Goal: Task Accomplishment & Management: Use online tool/utility

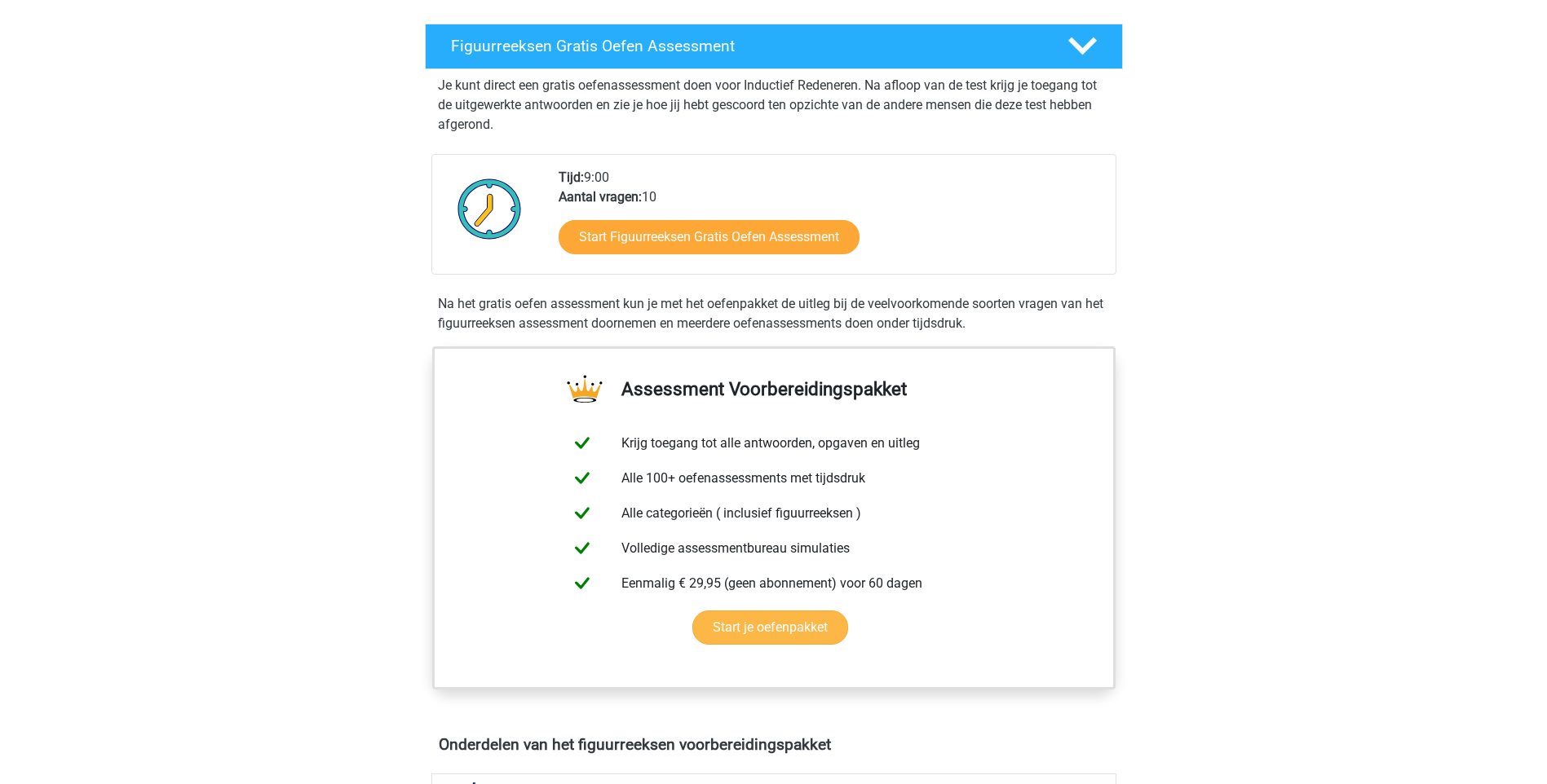
scroll to position [326, 0]
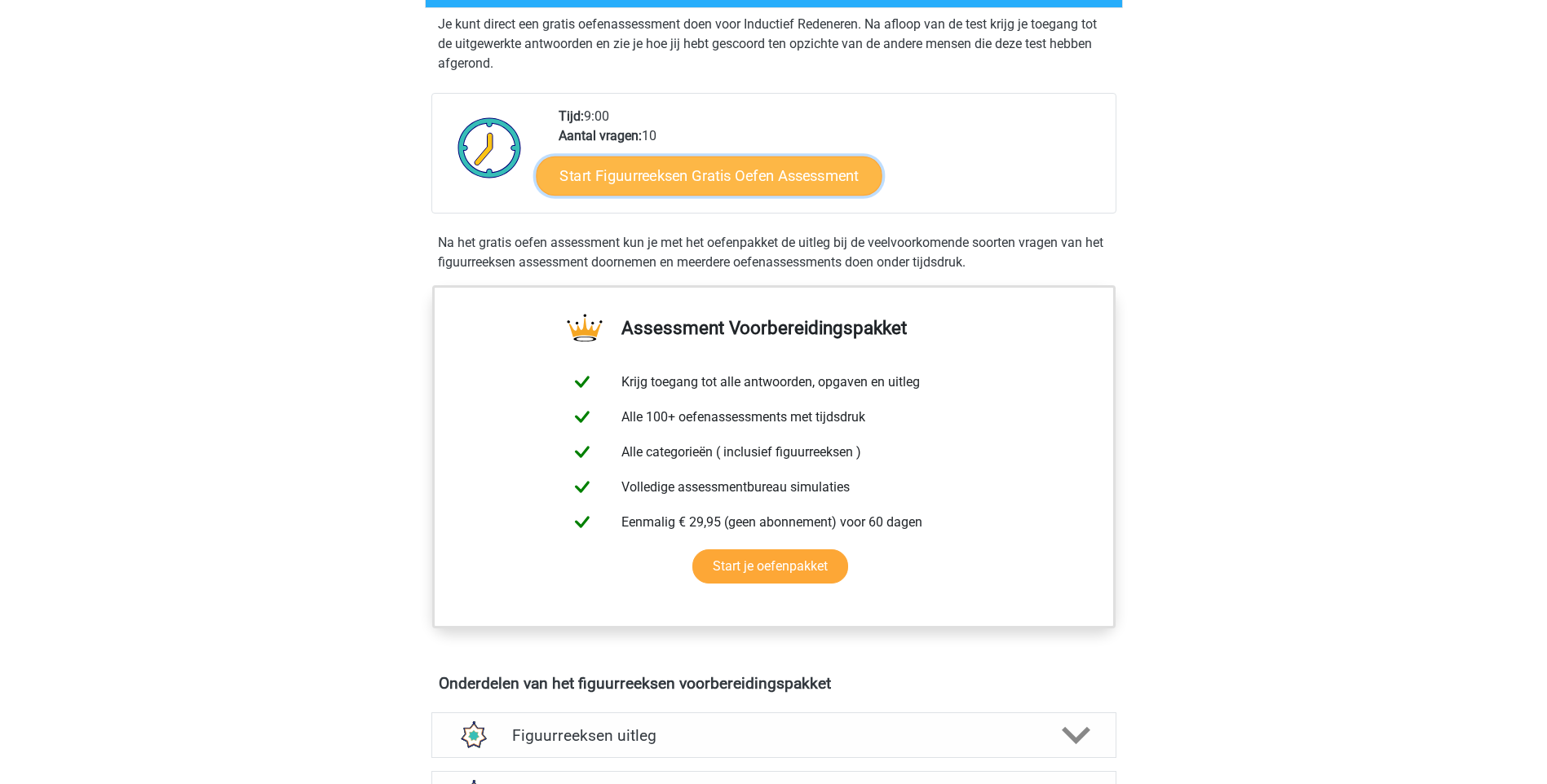
click at [664, 181] on link "Start Figuurreeksen Gratis Oefen Assessment" at bounding box center [708, 175] width 346 height 39
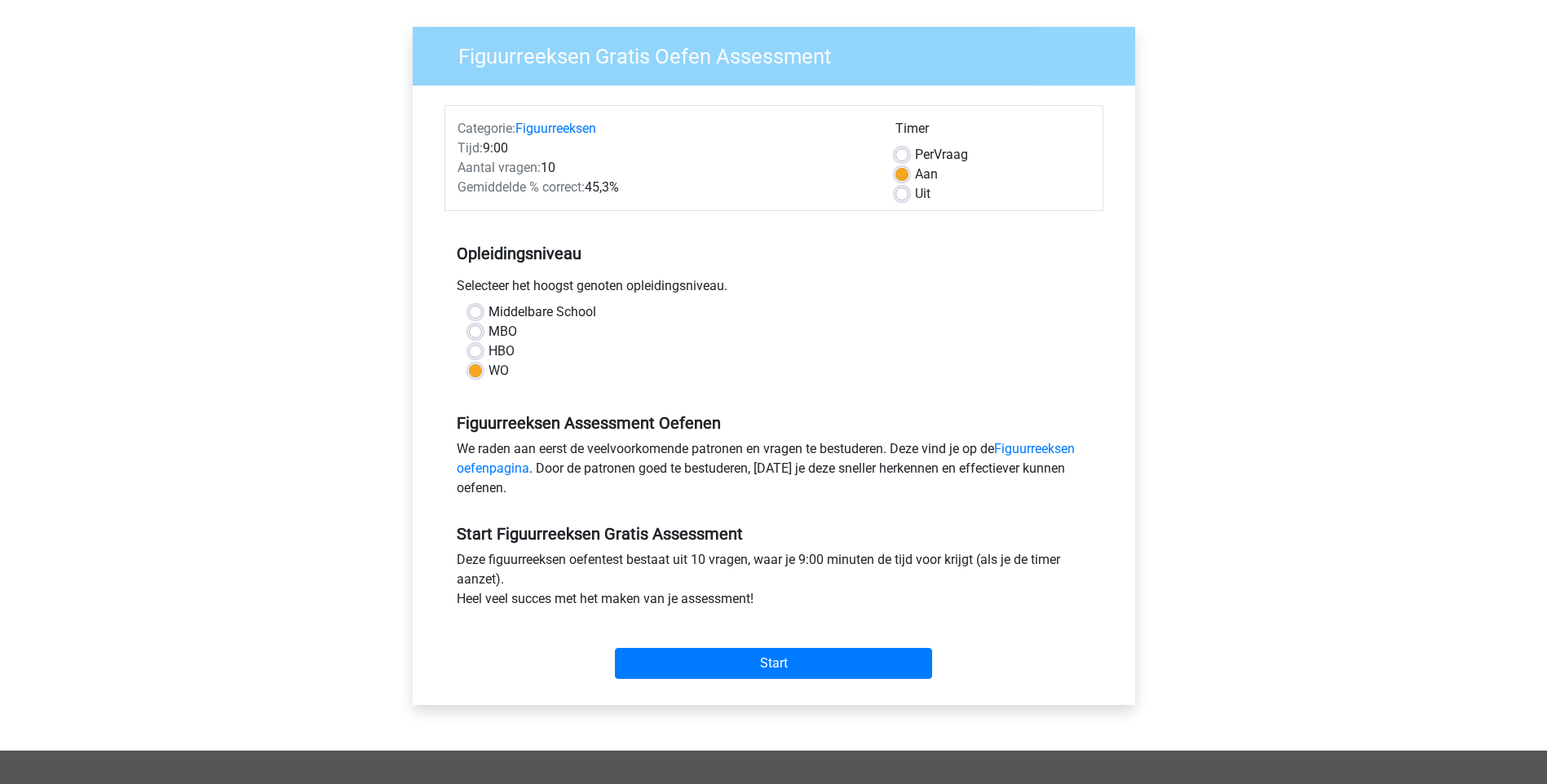
scroll to position [326, 0]
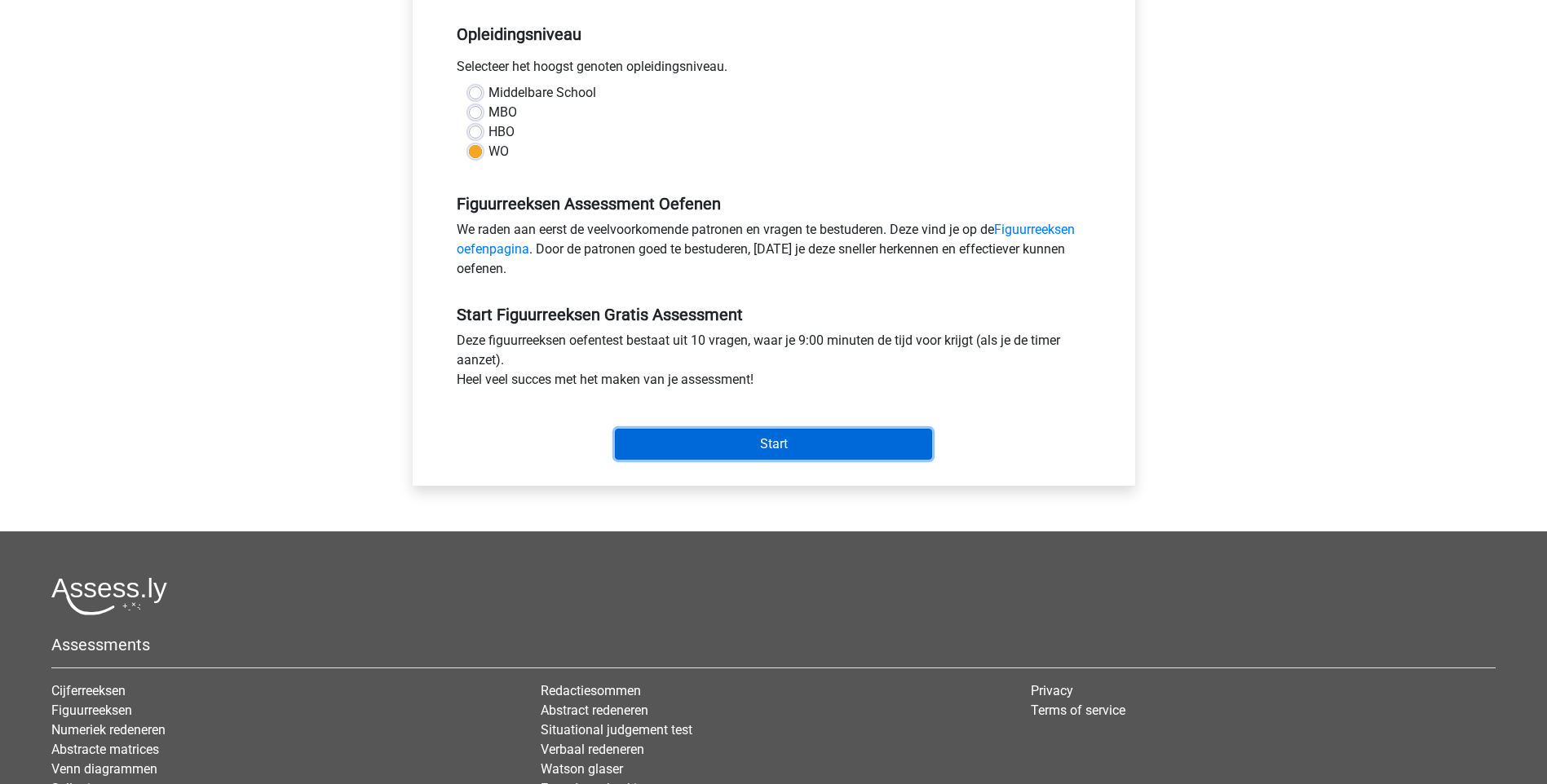
click at [790, 429] on input "Start" at bounding box center [773, 444] width 317 height 31
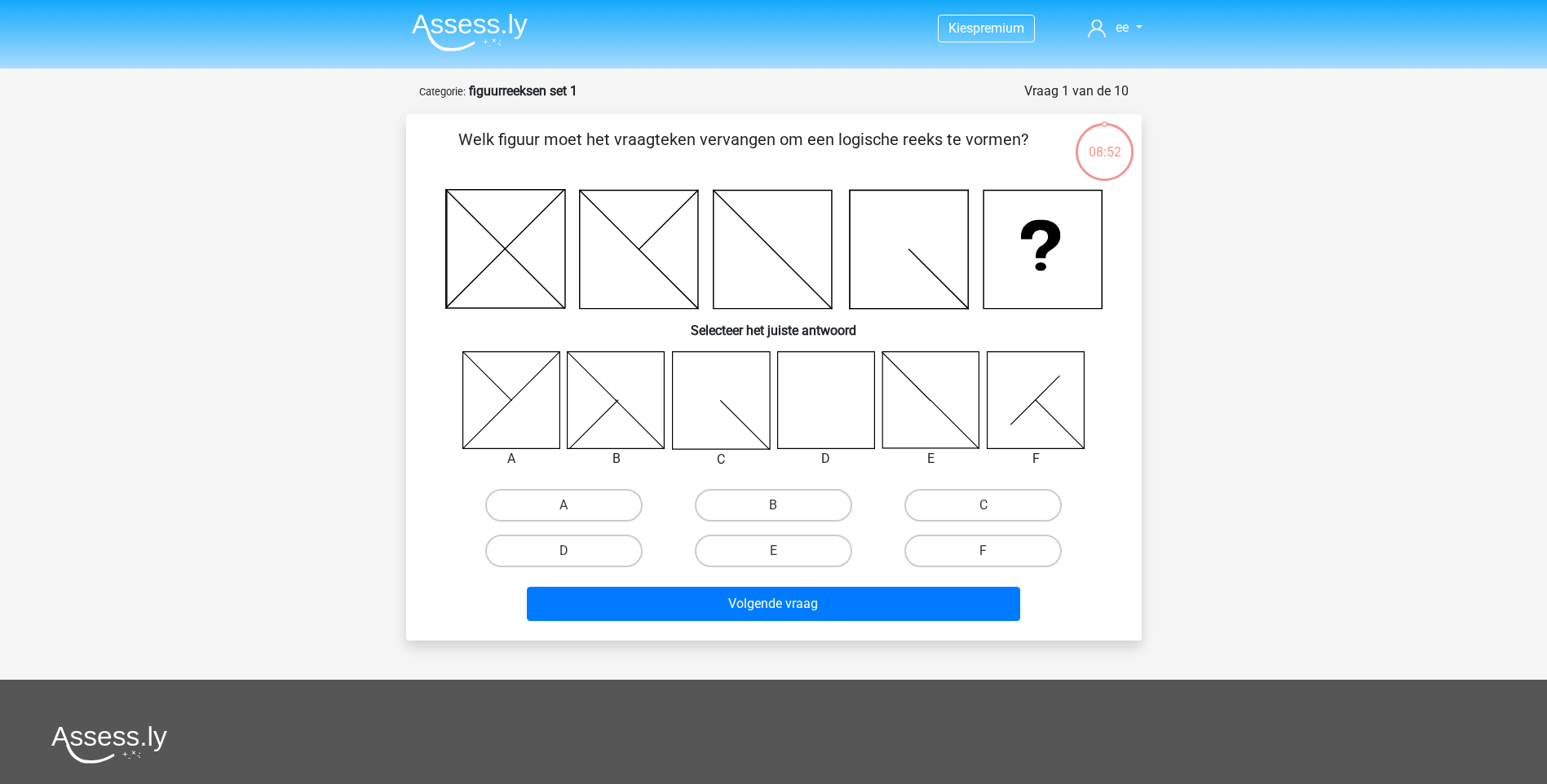
click at [848, 400] on icon at bounding box center [825, 399] width 97 height 97
click at [580, 546] on label "D" at bounding box center [564, 550] width 157 height 32
click at [574, 551] on input "D" at bounding box center [569, 556] width 11 height 11
radio input "true"
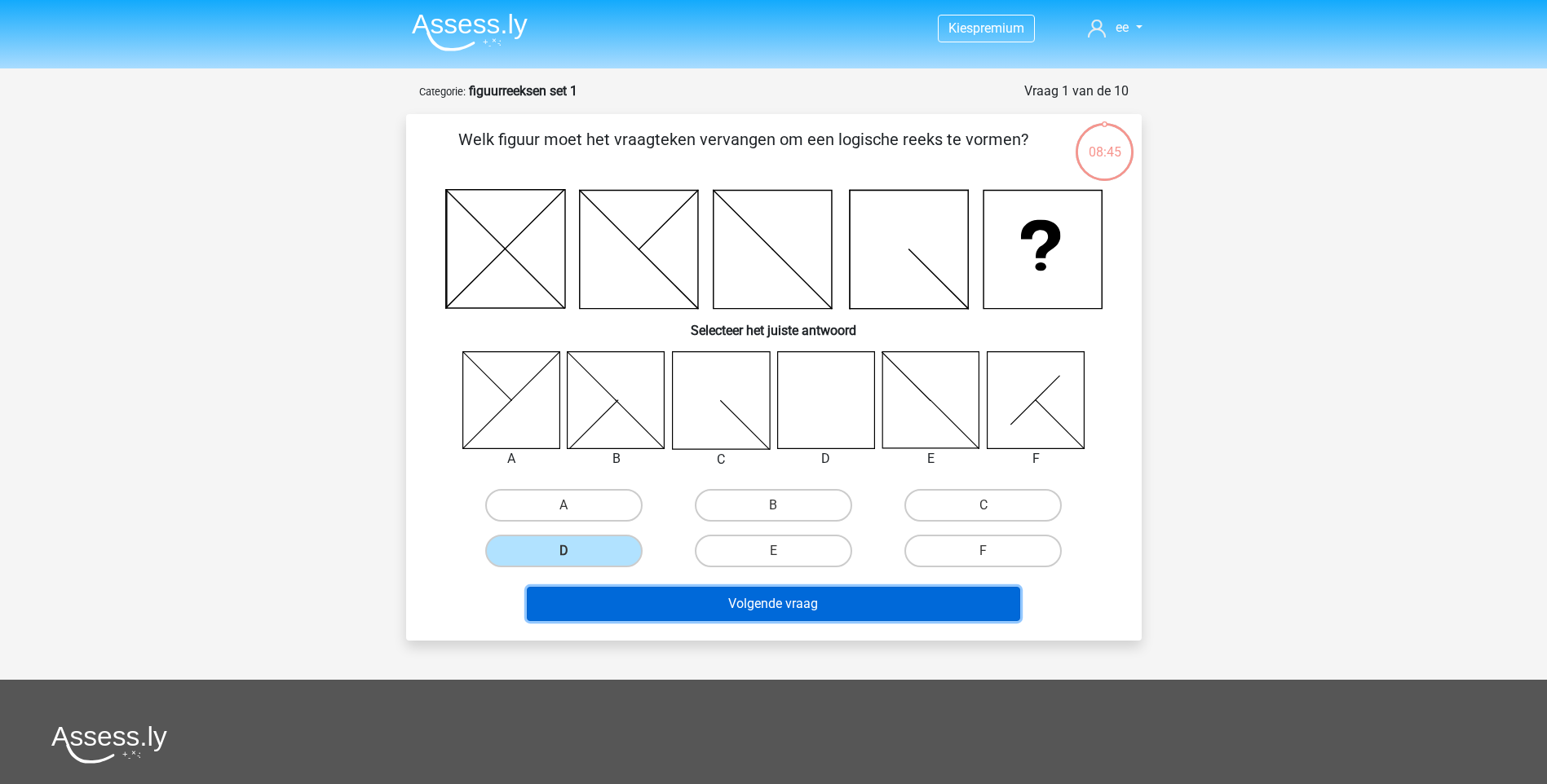
click at [724, 610] on button "Volgende vraag" at bounding box center [774, 603] width 493 height 34
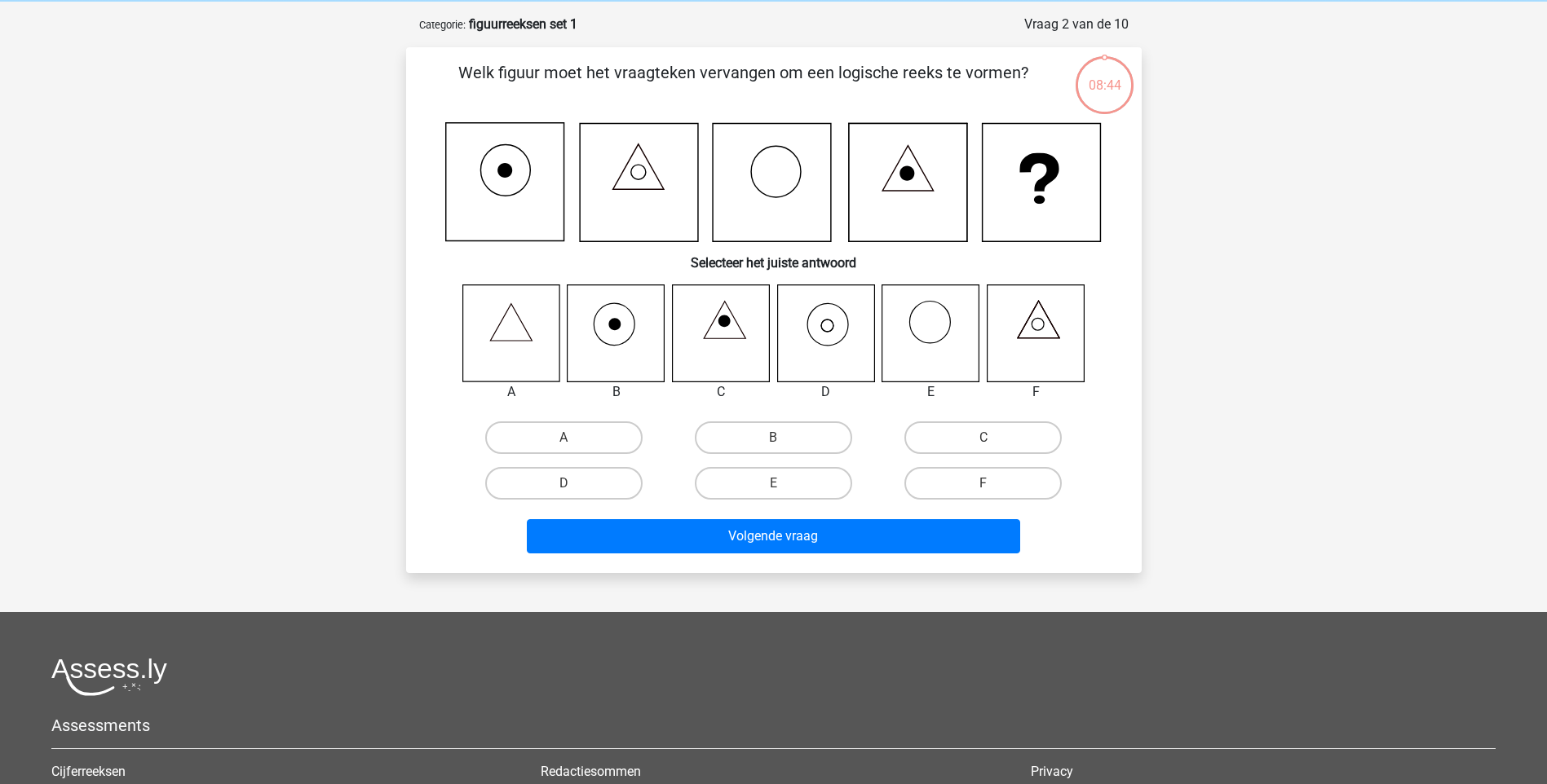
scroll to position [82, 0]
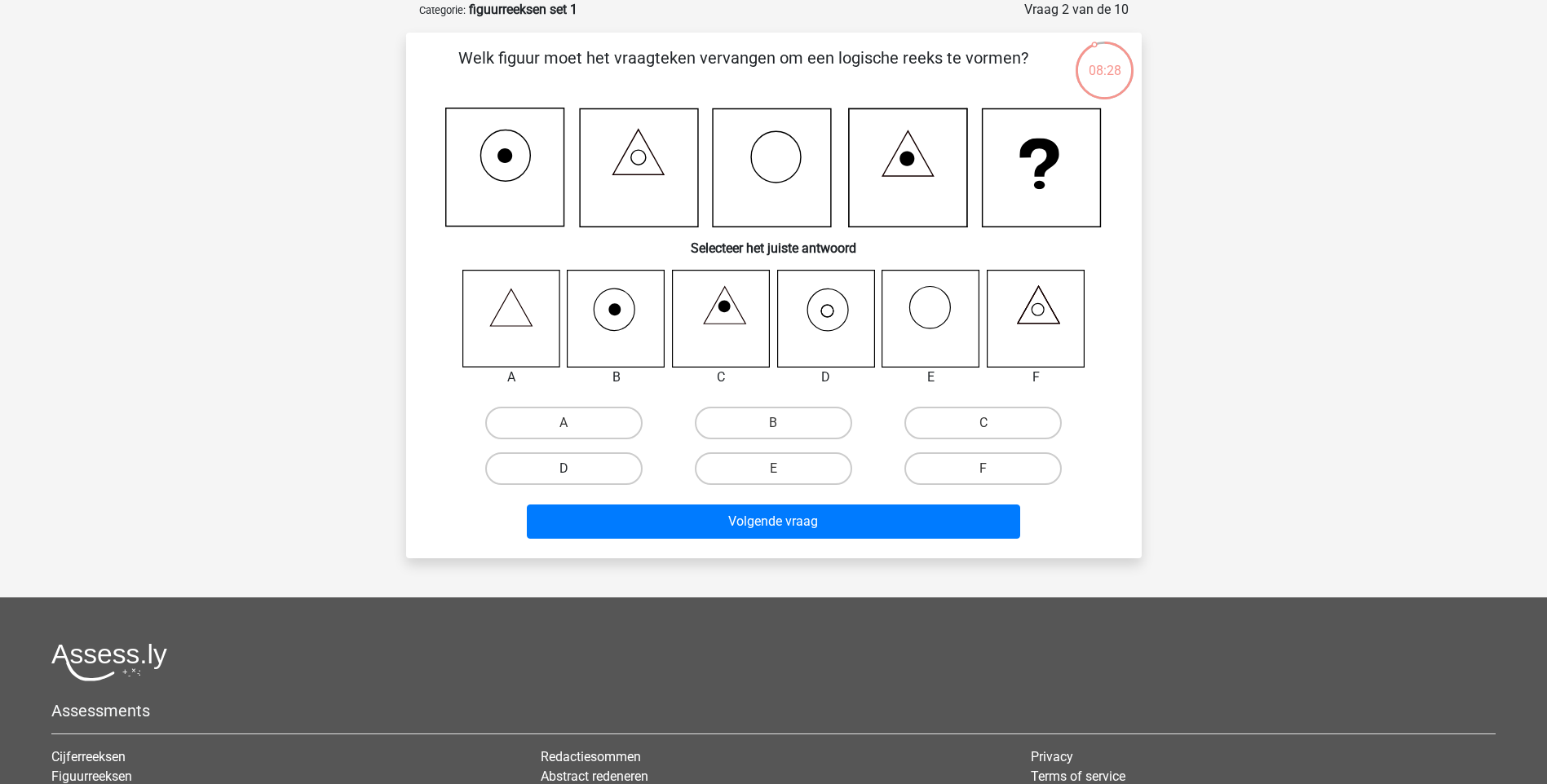
click at [561, 464] on label "D" at bounding box center [564, 468] width 157 height 32
click at [564, 469] on input "D" at bounding box center [569, 474] width 11 height 11
radio input "true"
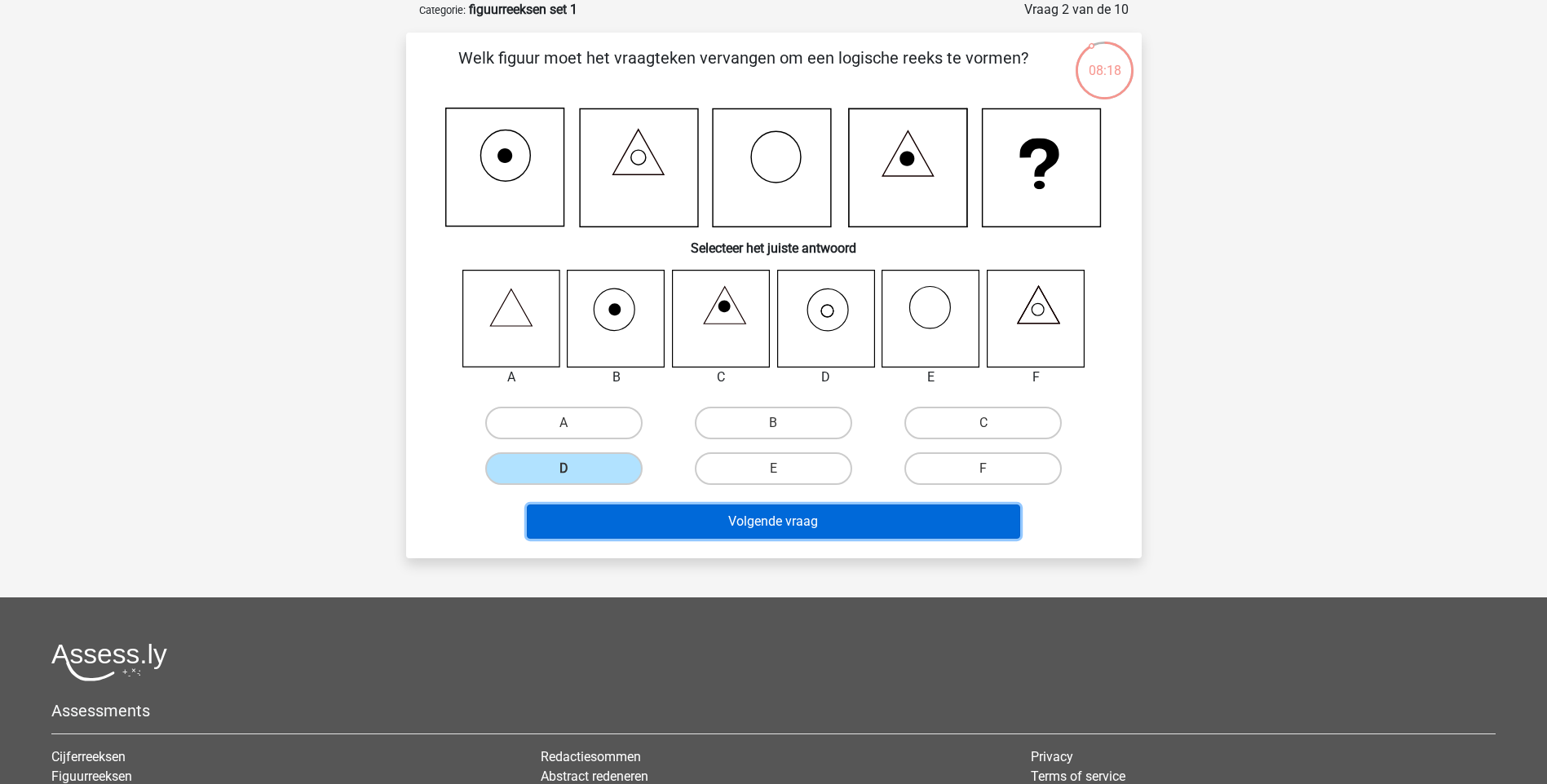
click at [788, 507] on button "Volgende vraag" at bounding box center [774, 521] width 493 height 34
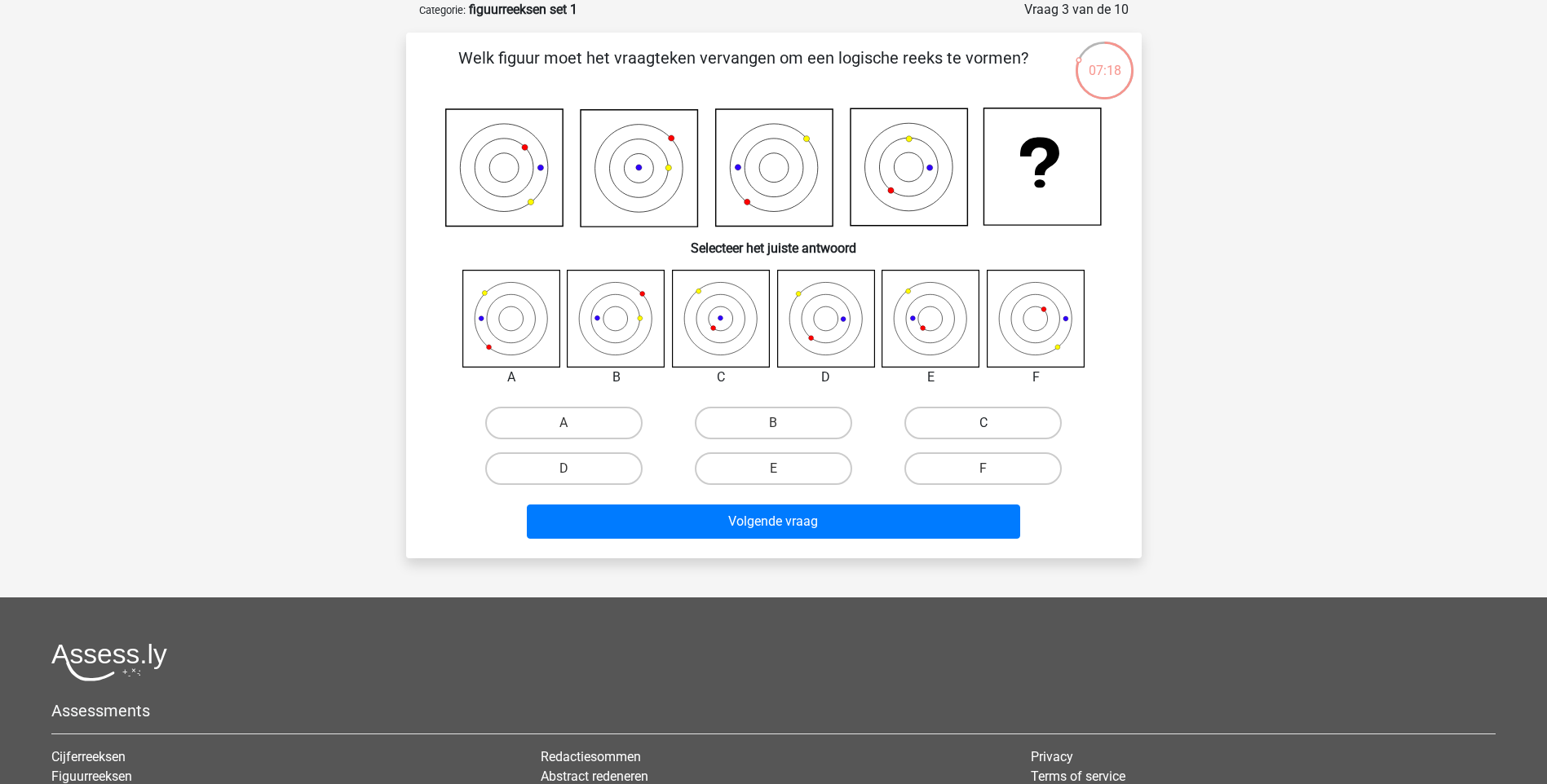
click at [955, 418] on label "C" at bounding box center [982, 423] width 157 height 32
click at [983, 423] on input "C" at bounding box center [988, 428] width 11 height 11
radio input "true"
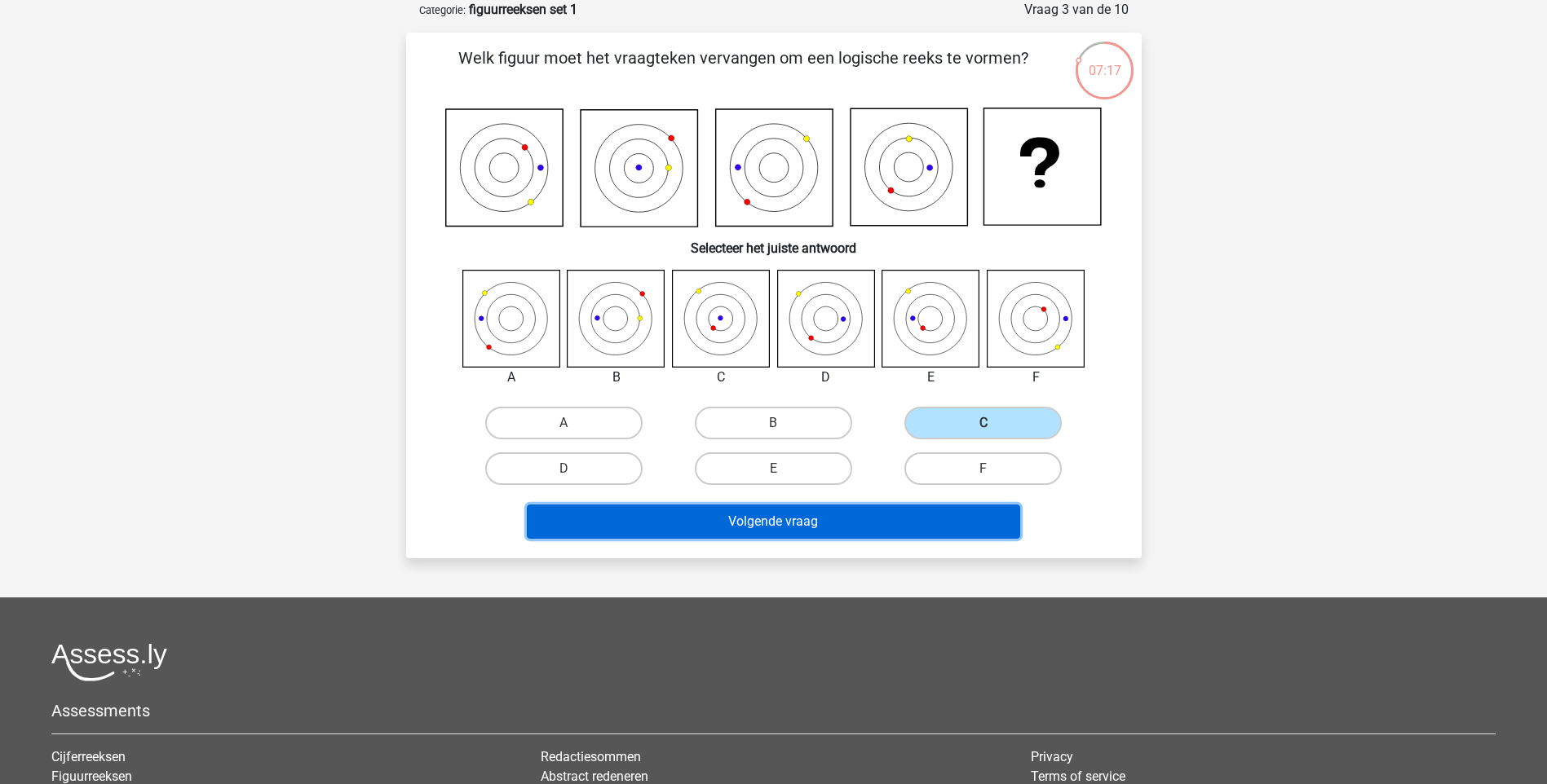
drag, startPoint x: 876, startPoint y: 519, endPoint x: 865, endPoint y: 516, distance: 11.4
click at [876, 519] on button "Volgende vraag" at bounding box center [774, 521] width 493 height 34
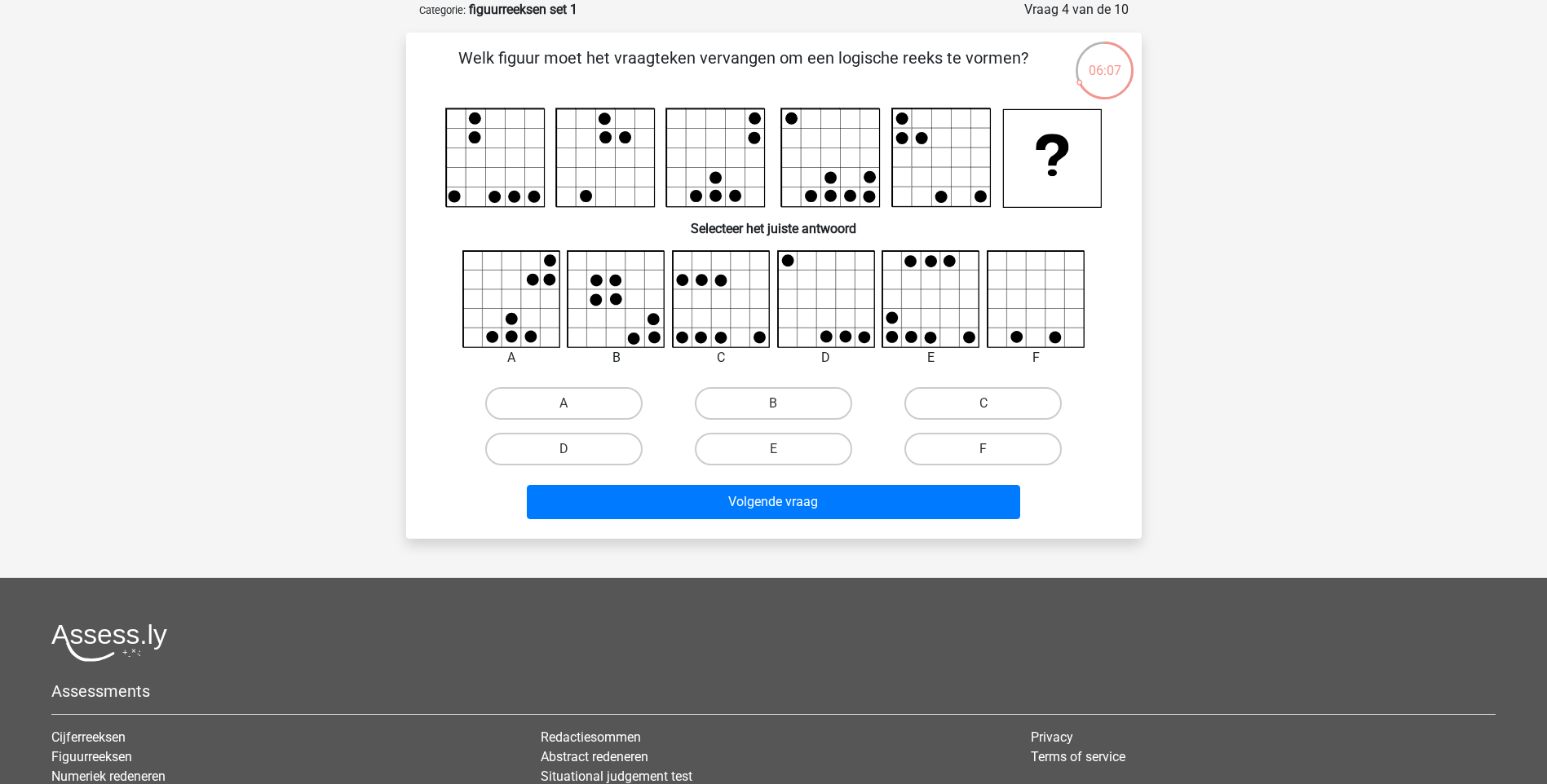
click at [933, 351] on div "E" at bounding box center [931, 358] width 123 height 20
click at [774, 447] on label "E" at bounding box center [773, 449] width 157 height 32
click at [774, 449] on input "E" at bounding box center [778, 454] width 11 height 11
radio input "true"
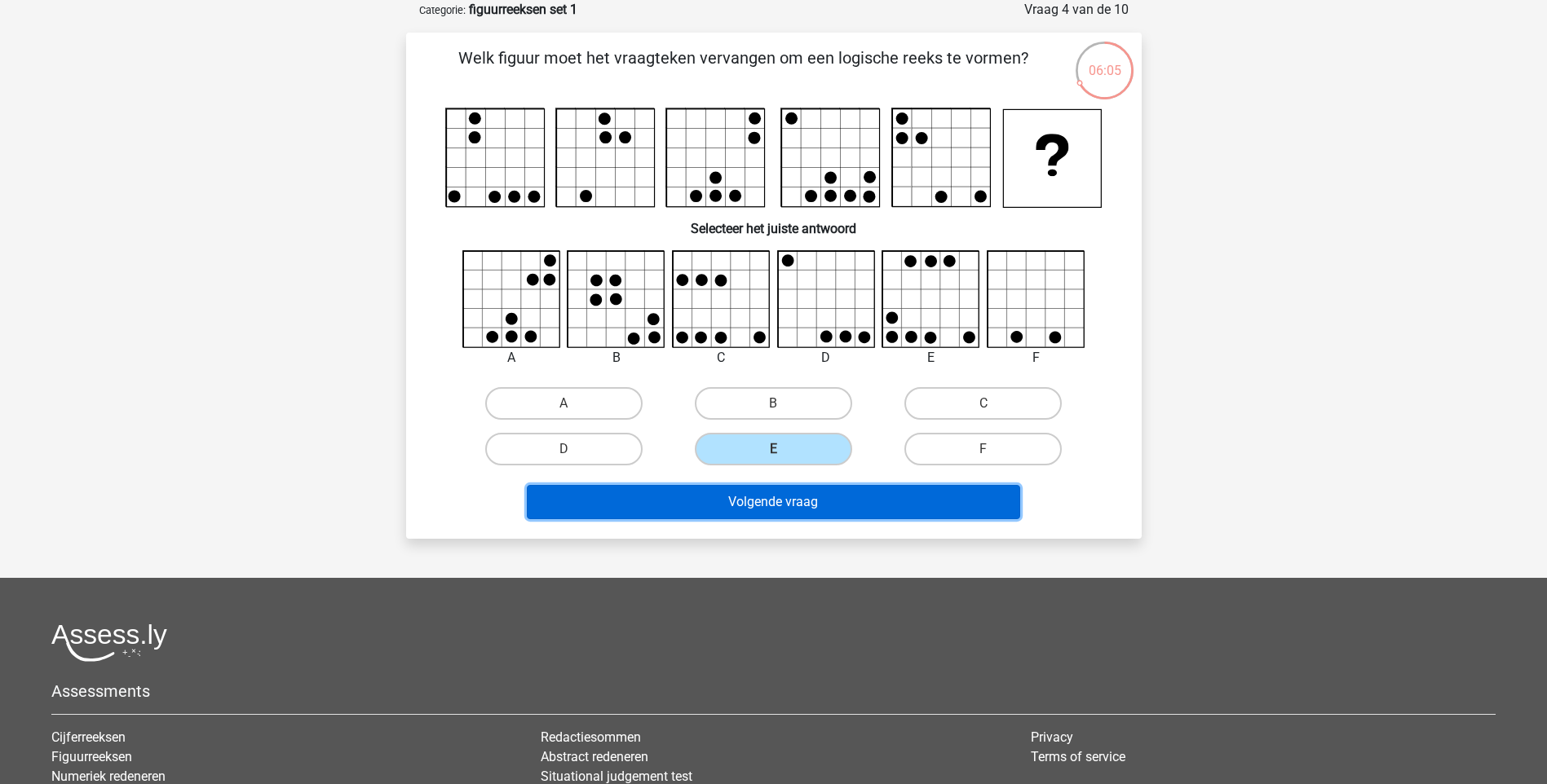
click at [808, 494] on button "Volgende vraag" at bounding box center [774, 502] width 493 height 34
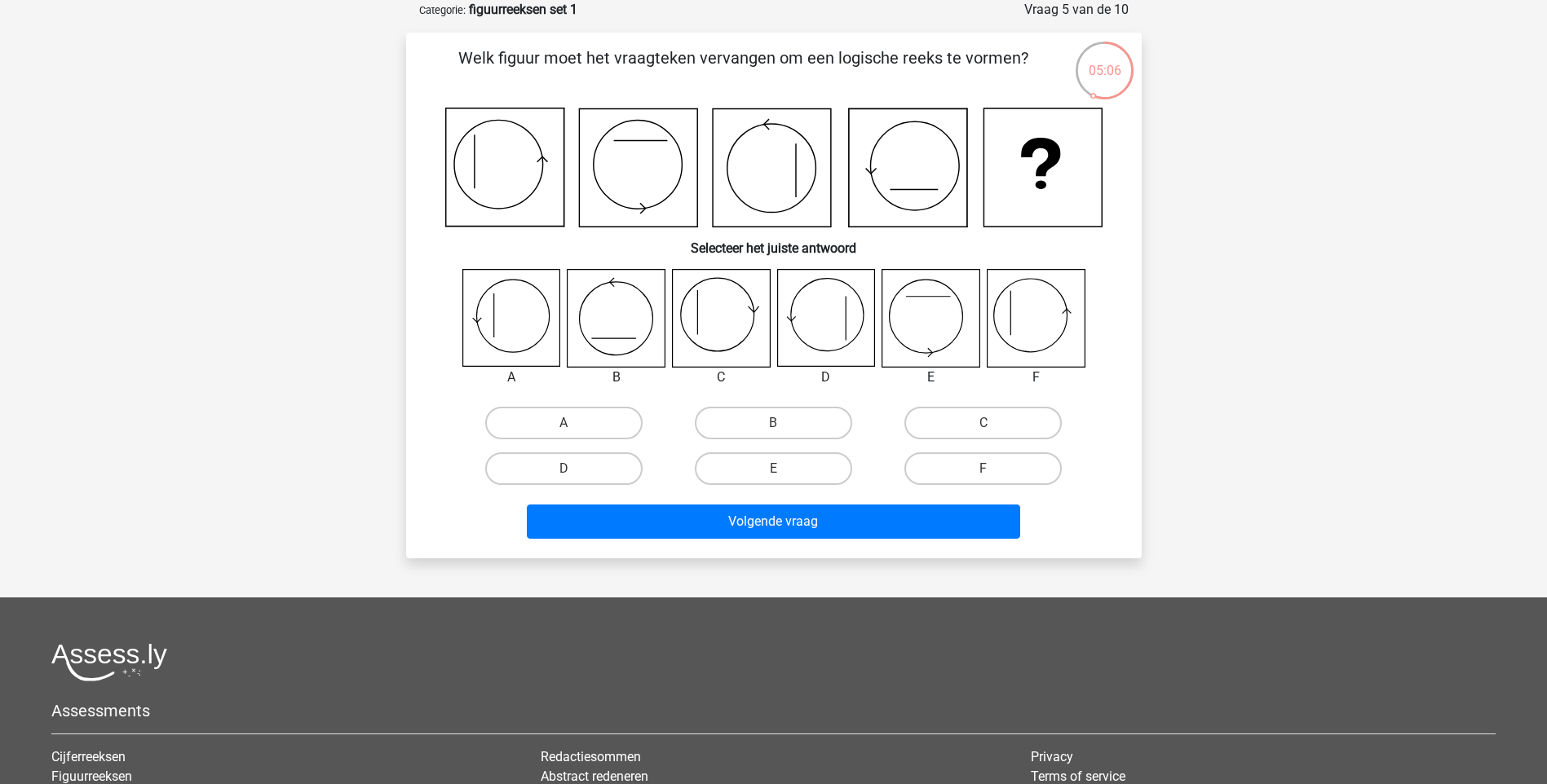
click at [1030, 321] on icon at bounding box center [1035, 318] width 97 height 97
click at [975, 465] on label "F" at bounding box center [982, 468] width 157 height 32
click at [983, 469] on input "F" at bounding box center [988, 474] width 11 height 11
radio input "true"
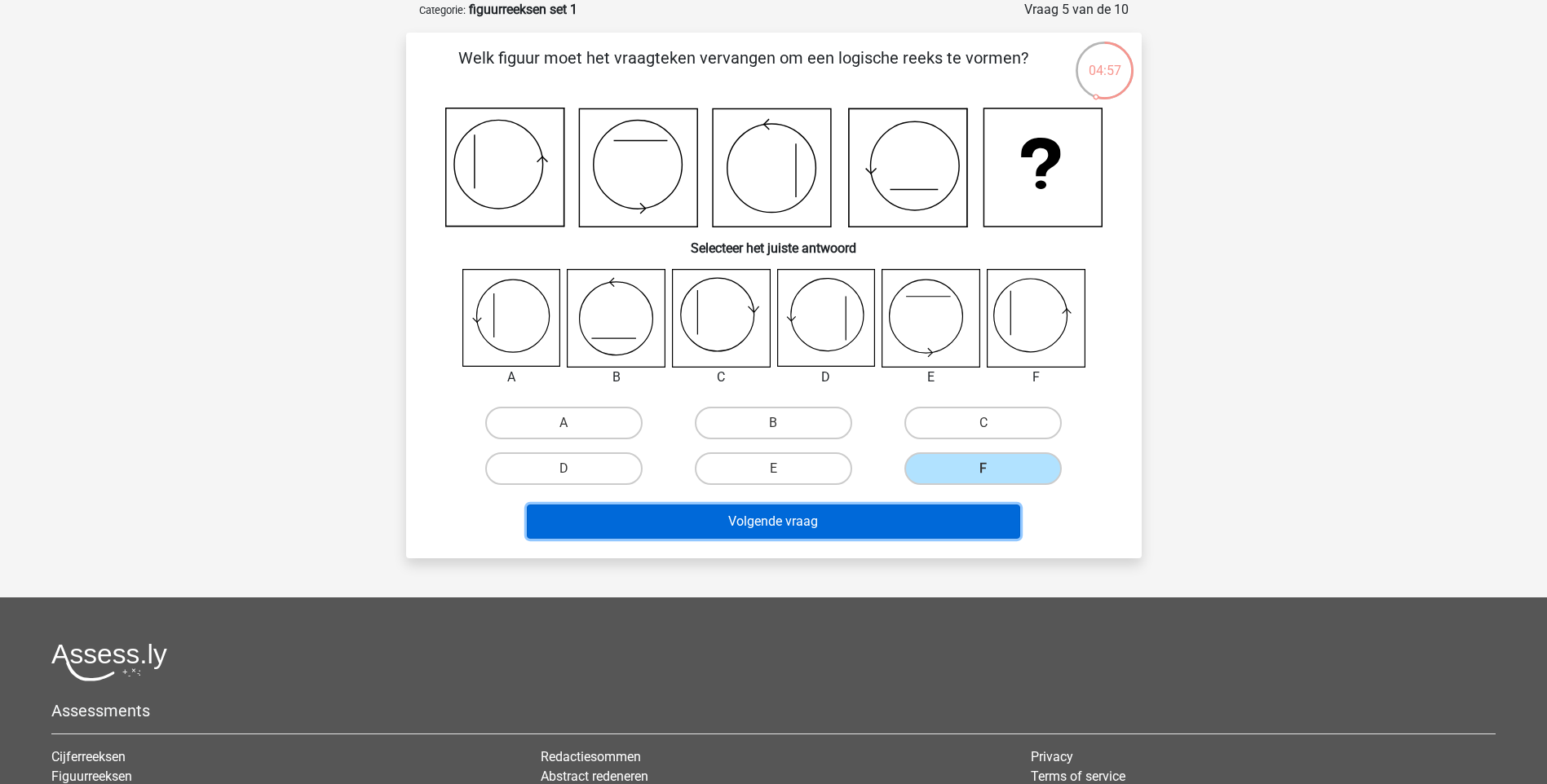
click at [883, 509] on button "Volgende vraag" at bounding box center [774, 521] width 493 height 34
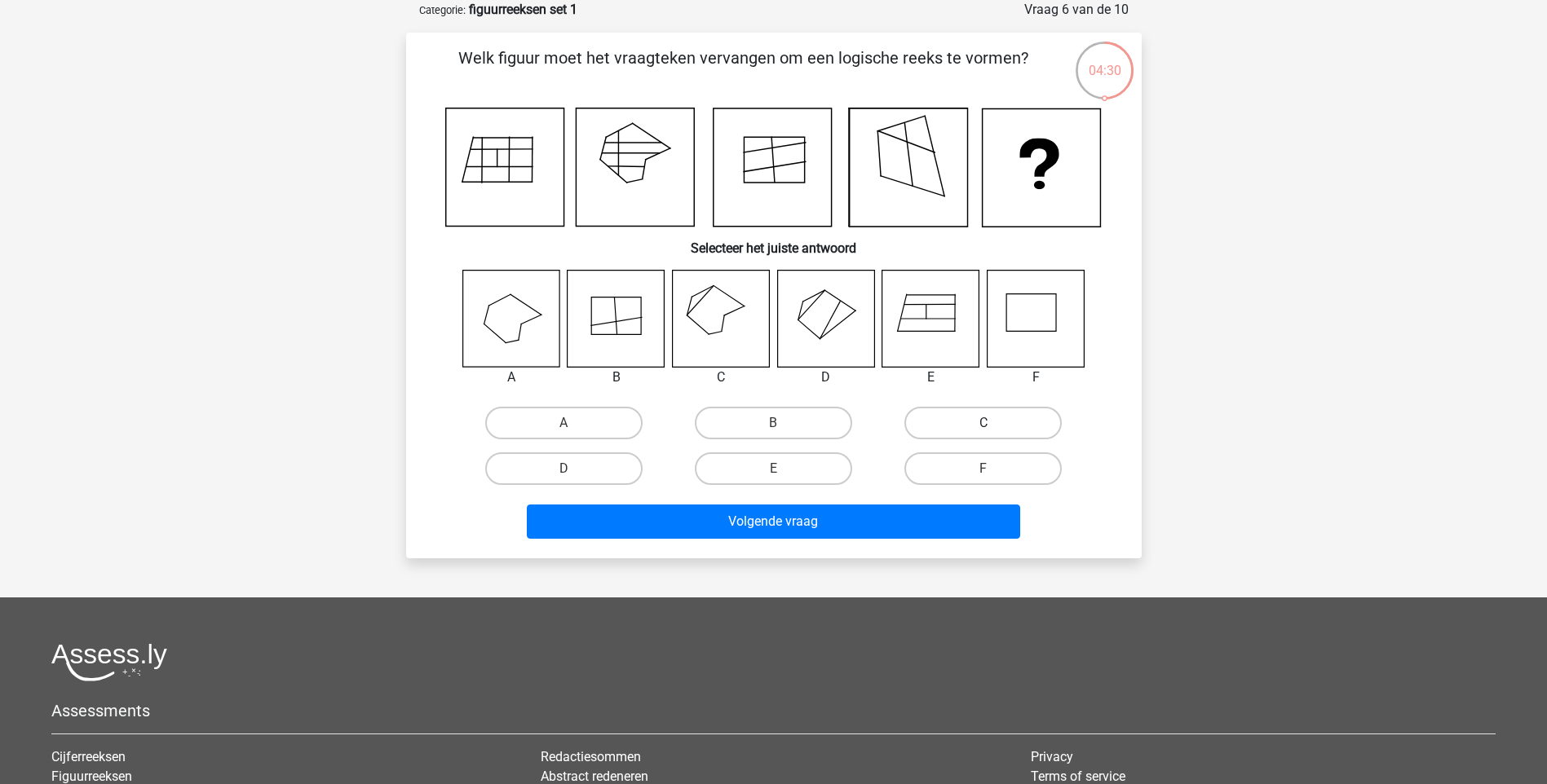
click at [978, 417] on label "C" at bounding box center [982, 423] width 157 height 32
click at [983, 423] on input "C" at bounding box center [988, 428] width 11 height 11
radio input "true"
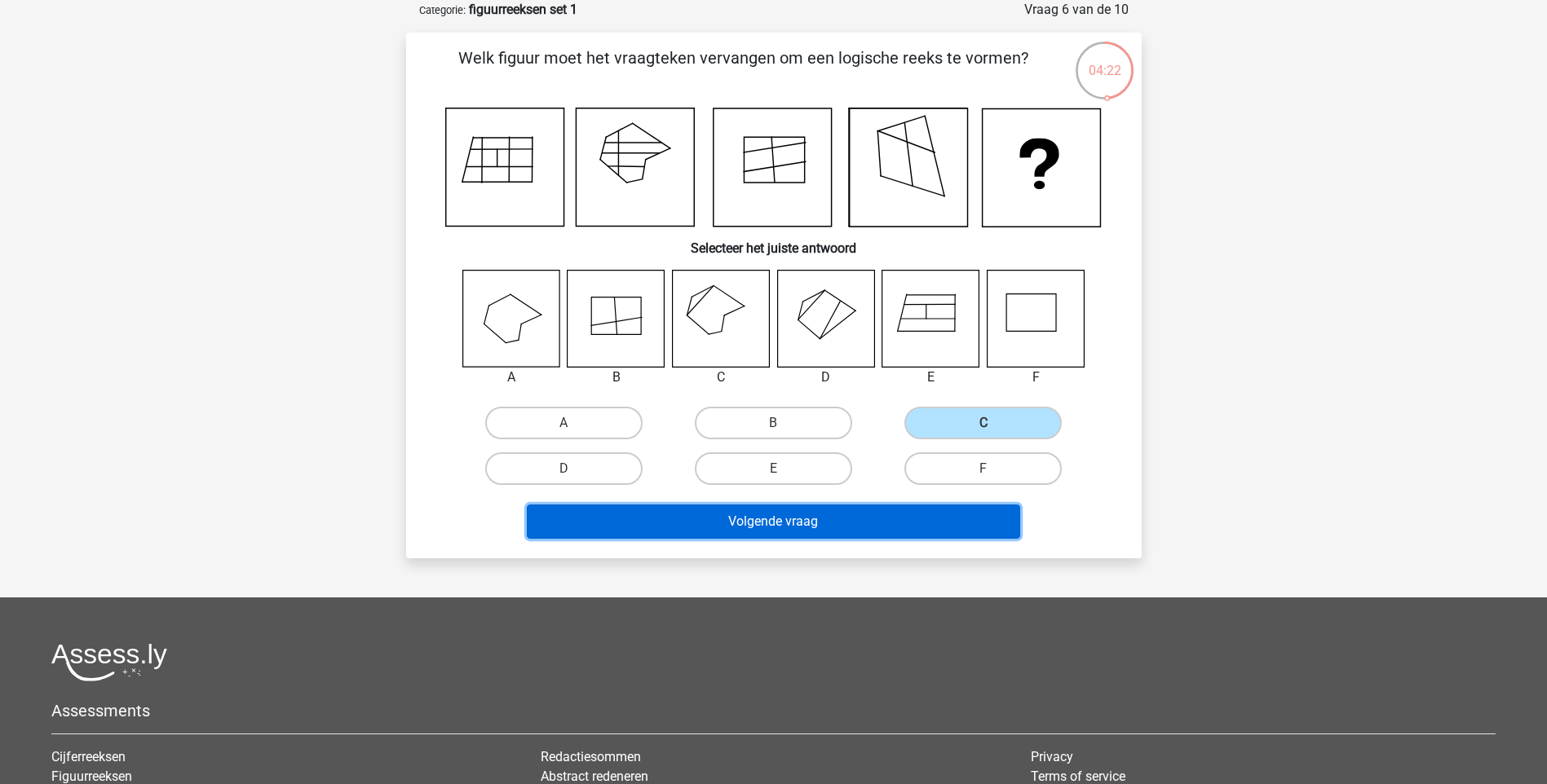
click at [815, 519] on button "Volgende vraag" at bounding box center [774, 521] width 493 height 34
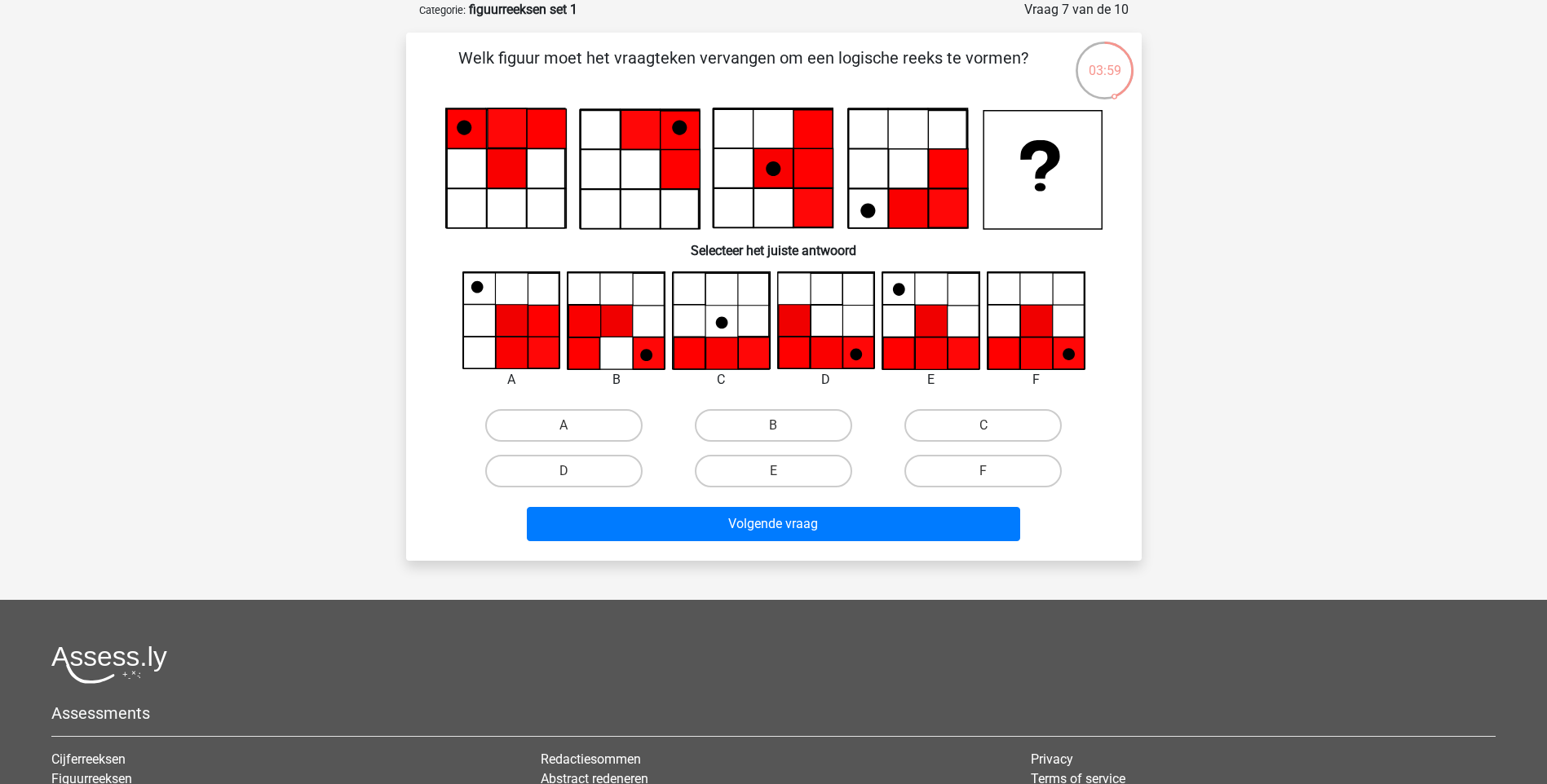
click at [779, 471] on input "E" at bounding box center [778, 476] width 11 height 11
radio input "true"
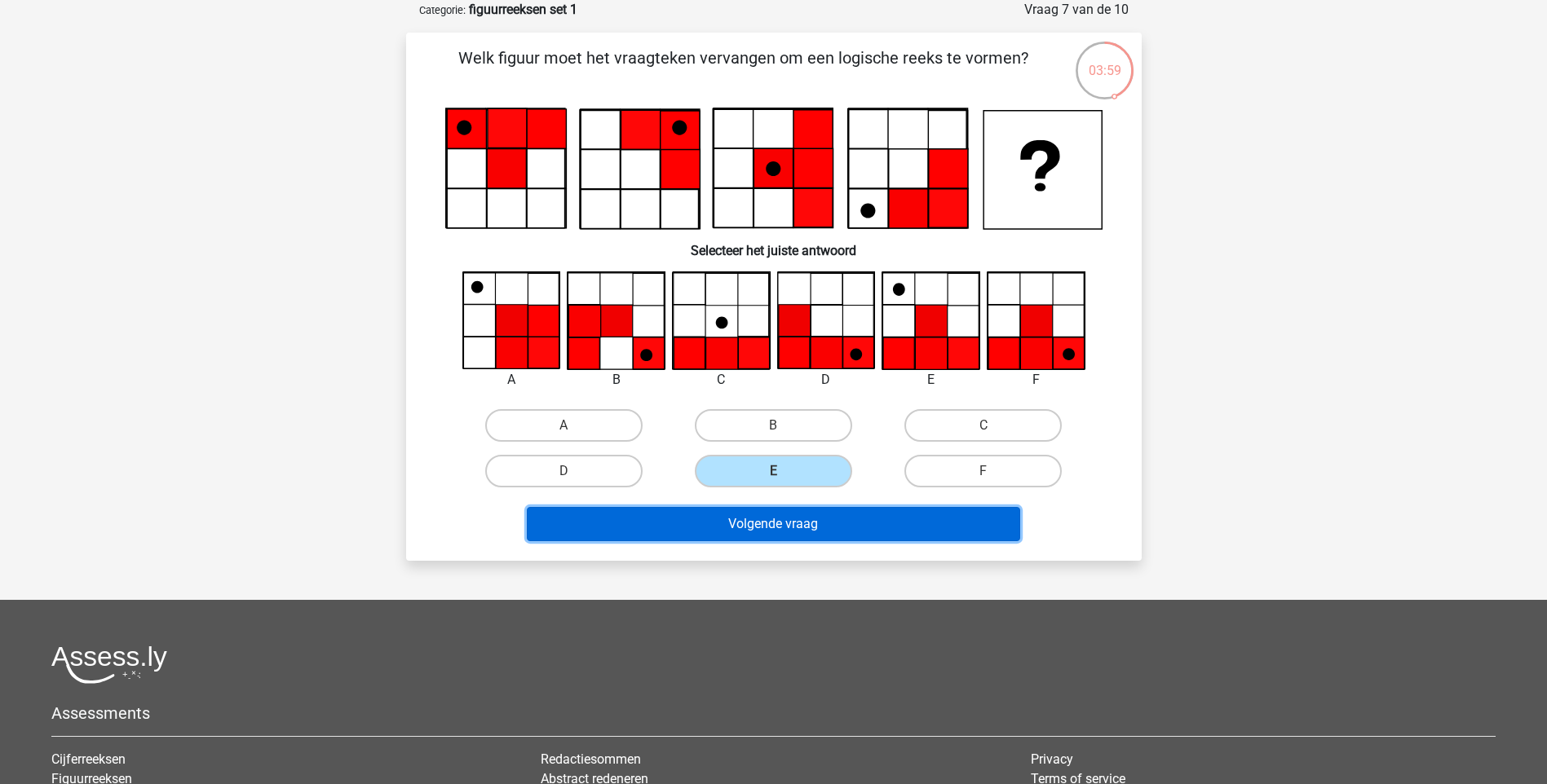
click at [805, 528] on button "Volgende vraag" at bounding box center [774, 523] width 493 height 34
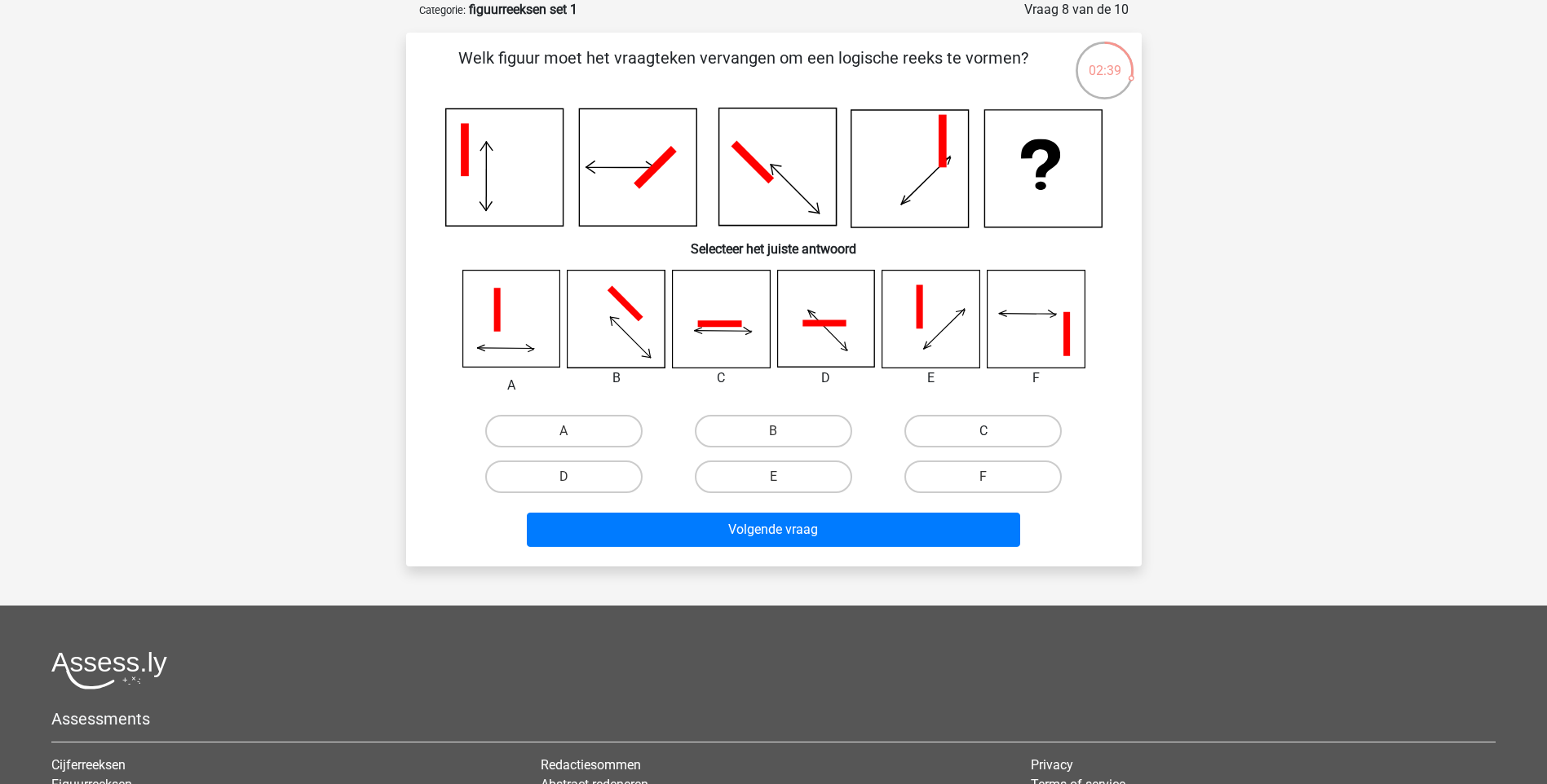
click at [974, 425] on label "C" at bounding box center [982, 430] width 157 height 32
click at [983, 431] on input "C" at bounding box center [988, 436] width 11 height 11
radio input "true"
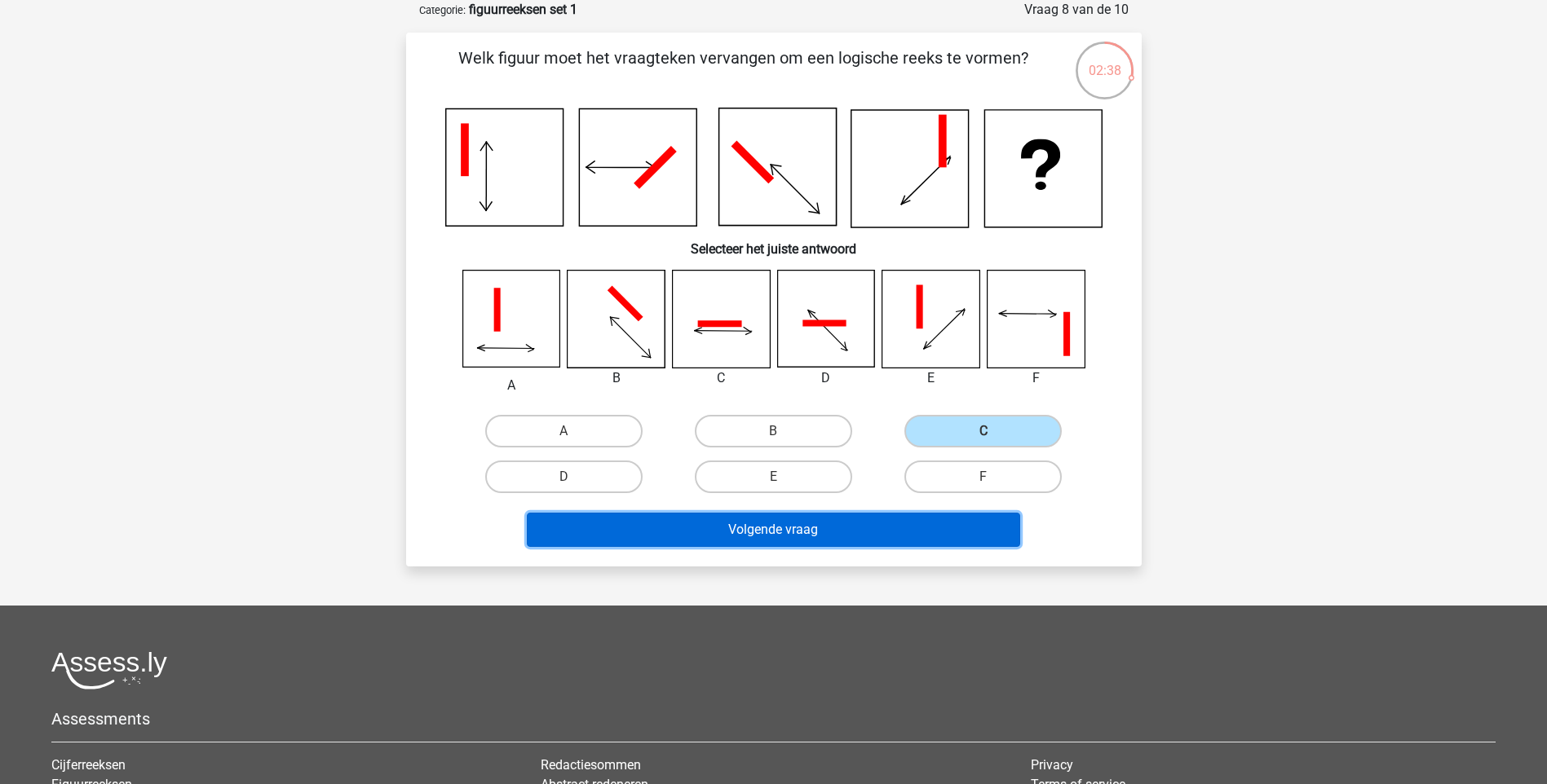
click at [879, 521] on button "Volgende vraag" at bounding box center [774, 529] width 493 height 34
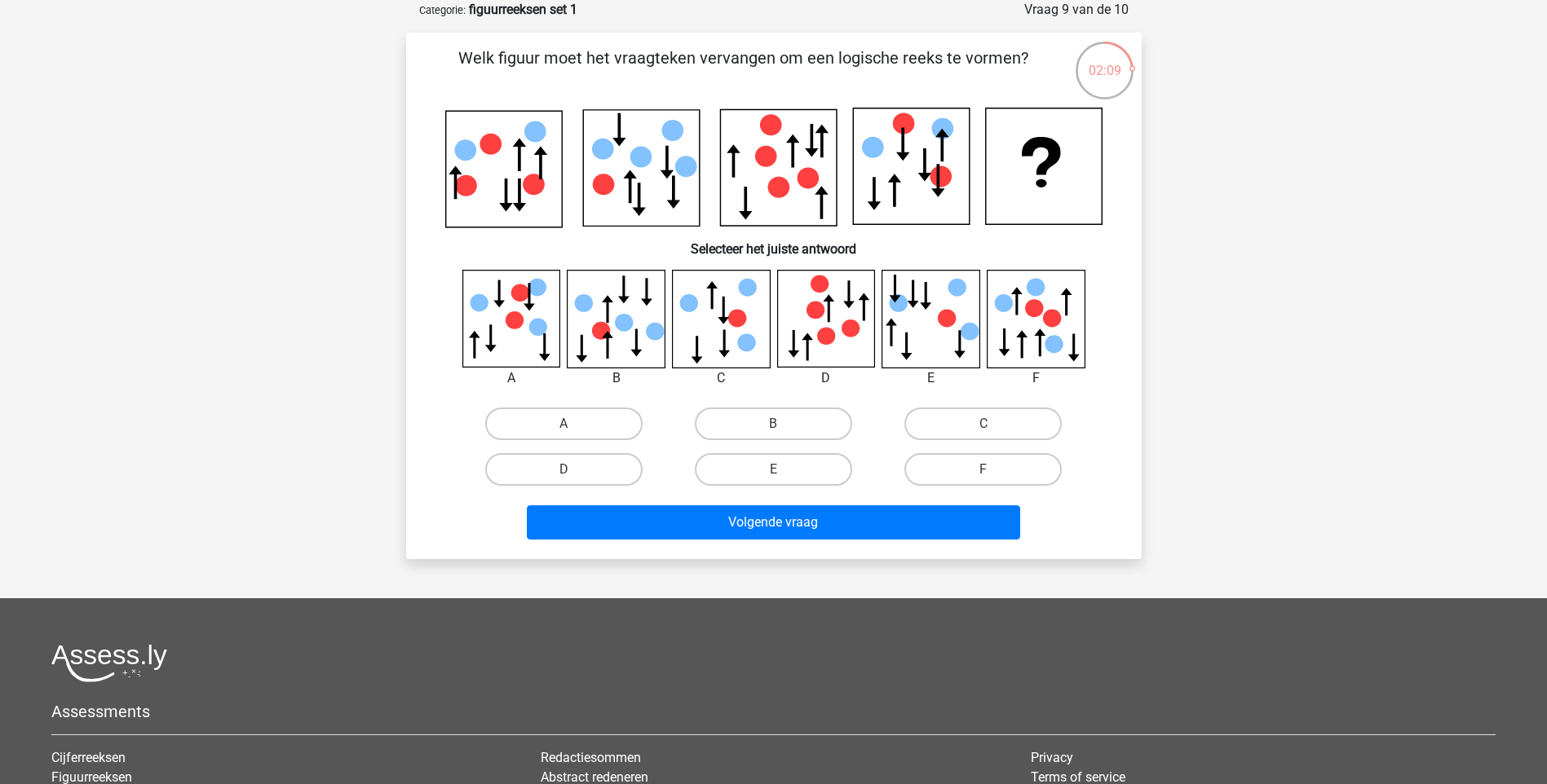
click at [949, 346] on icon at bounding box center [931, 318] width 97 height 97
click at [831, 480] on label "E" at bounding box center [773, 469] width 157 height 32
click at [783, 480] on input "E" at bounding box center [778, 474] width 11 height 11
radio input "true"
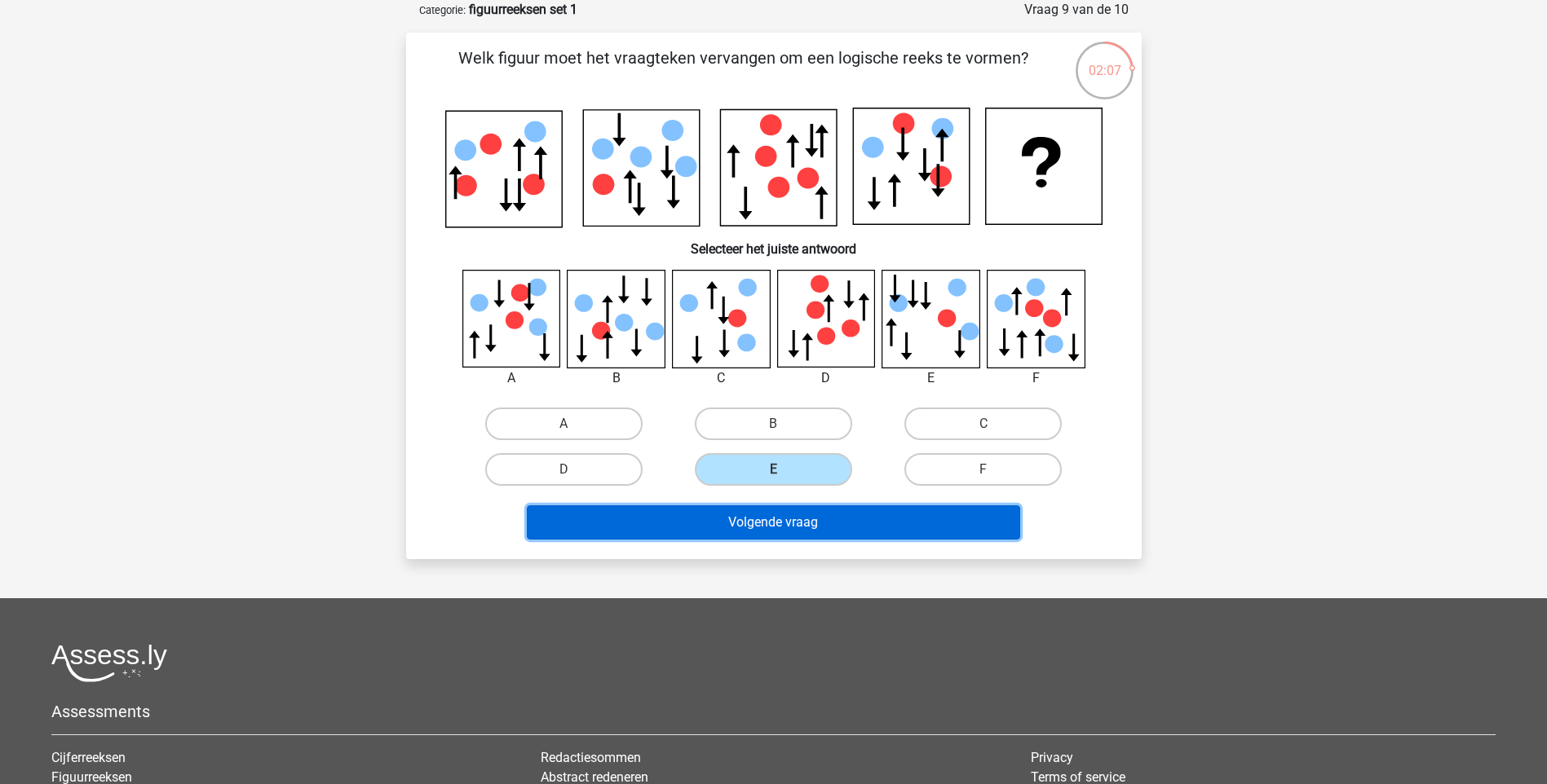
click at [824, 523] on button "Volgende vraag" at bounding box center [774, 522] width 493 height 34
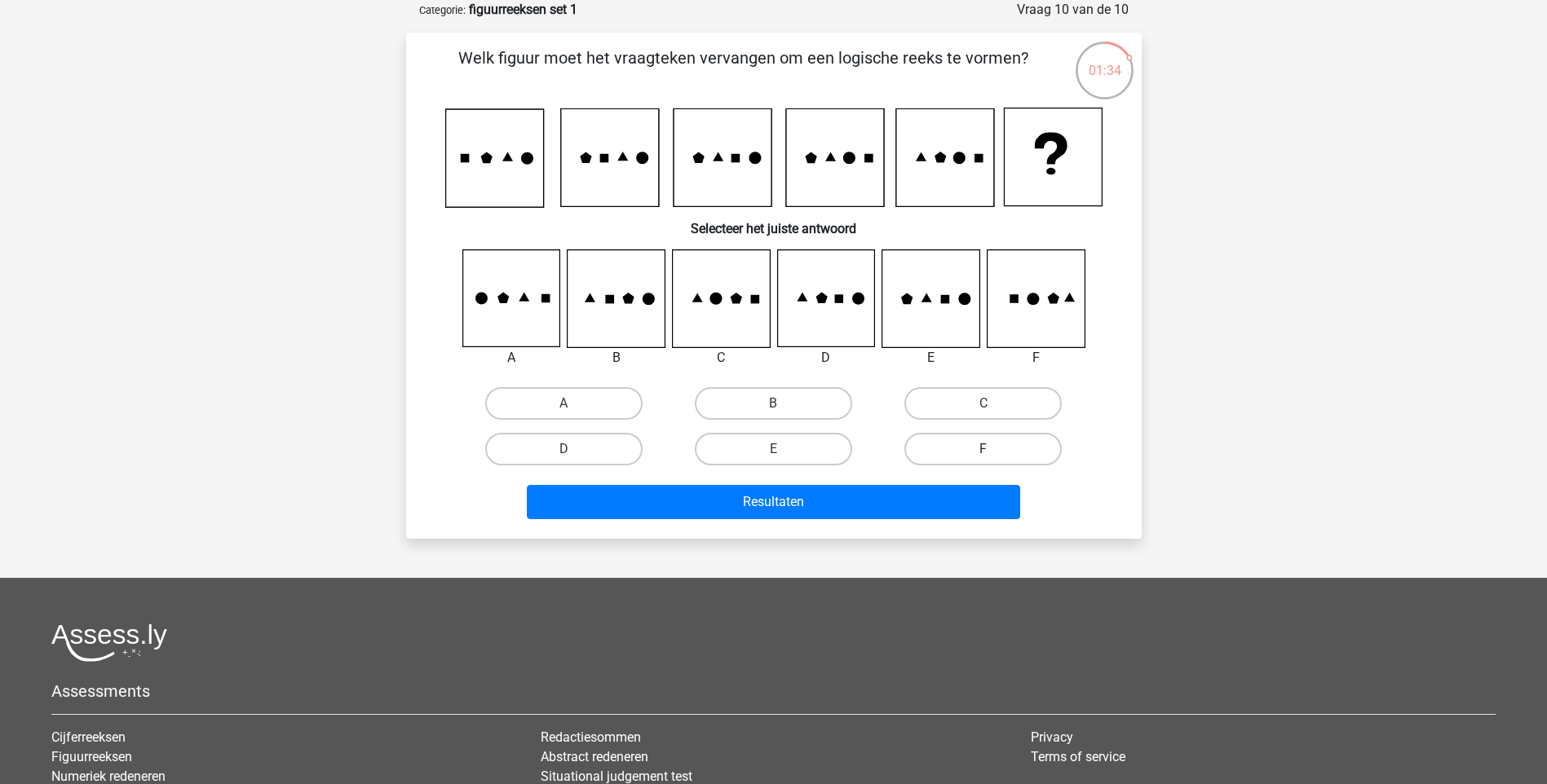
click at [999, 440] on label "F" at bounding box center [982, 449] width 157 height 32
click at [994, 449] on input "F" at bounding box center [988, 454] width 11 height 11
radio input "true"
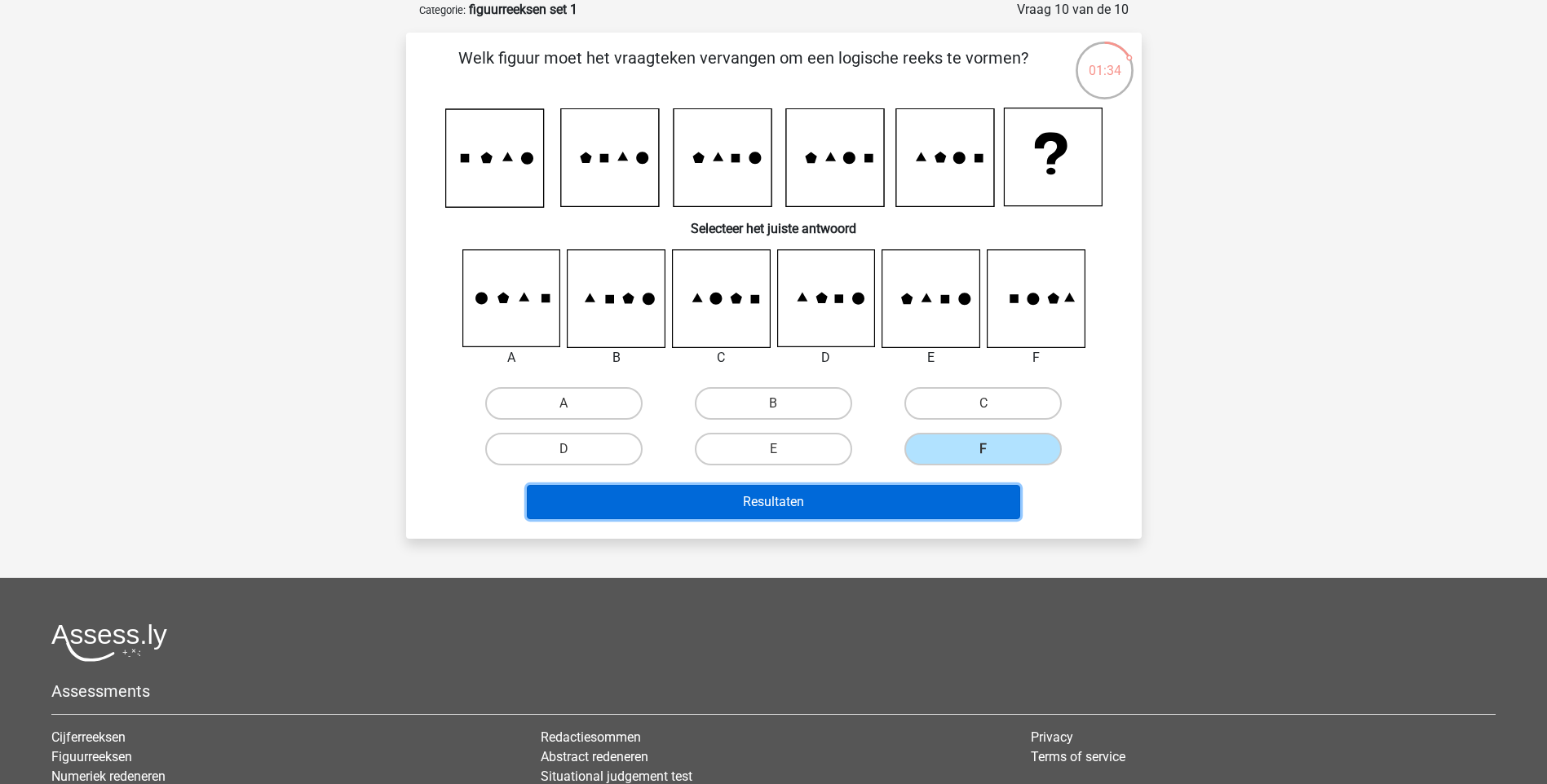
click at [868, 501] on button "Resultaten" at bounding box center [774, 502] width 493 height 34
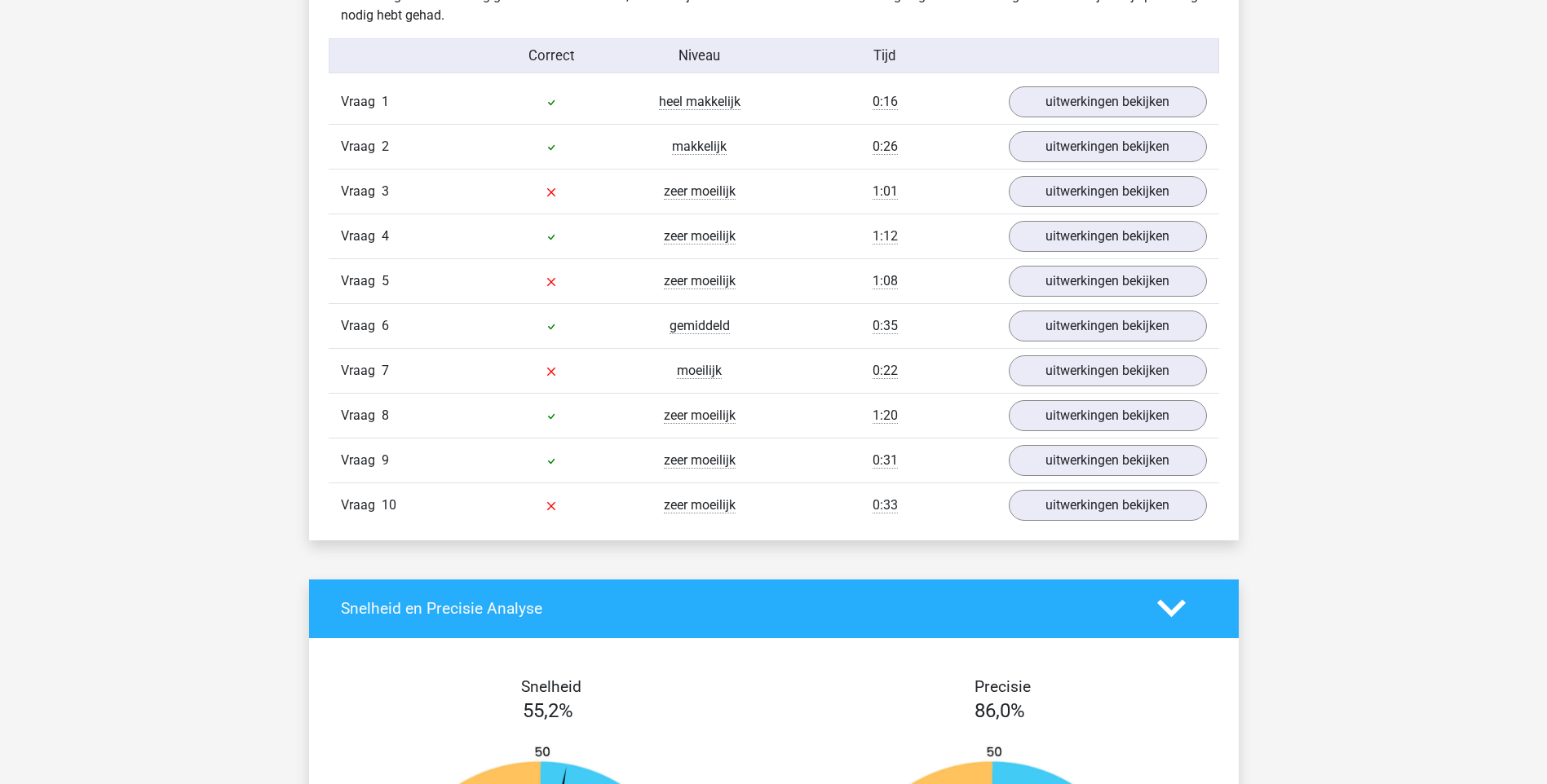
scroll to position [1304, 0]
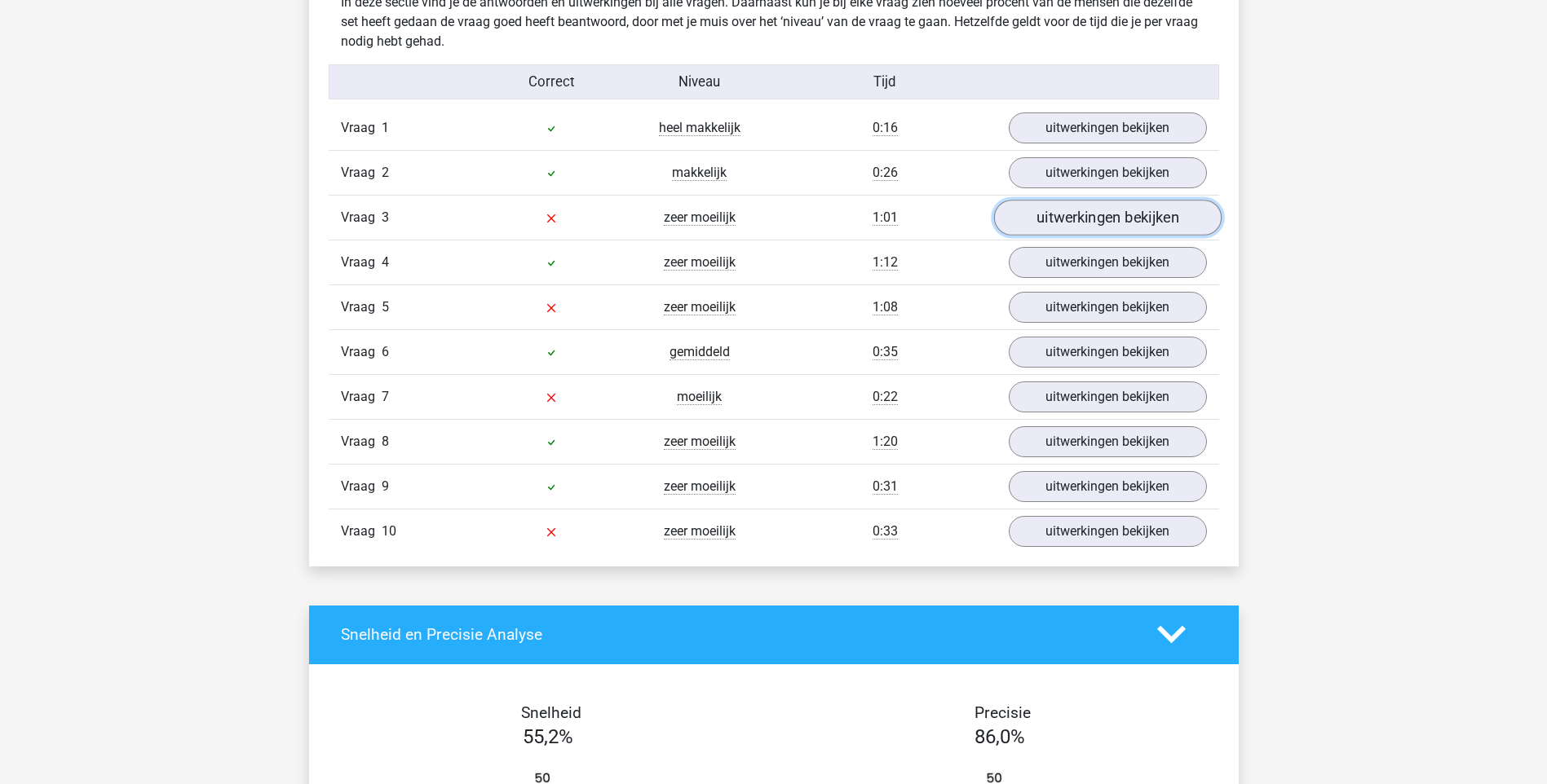
click at [1144, 218] on link "uitwerkingen bekijken" at bounding box center [1107, 217] width 227 height 36
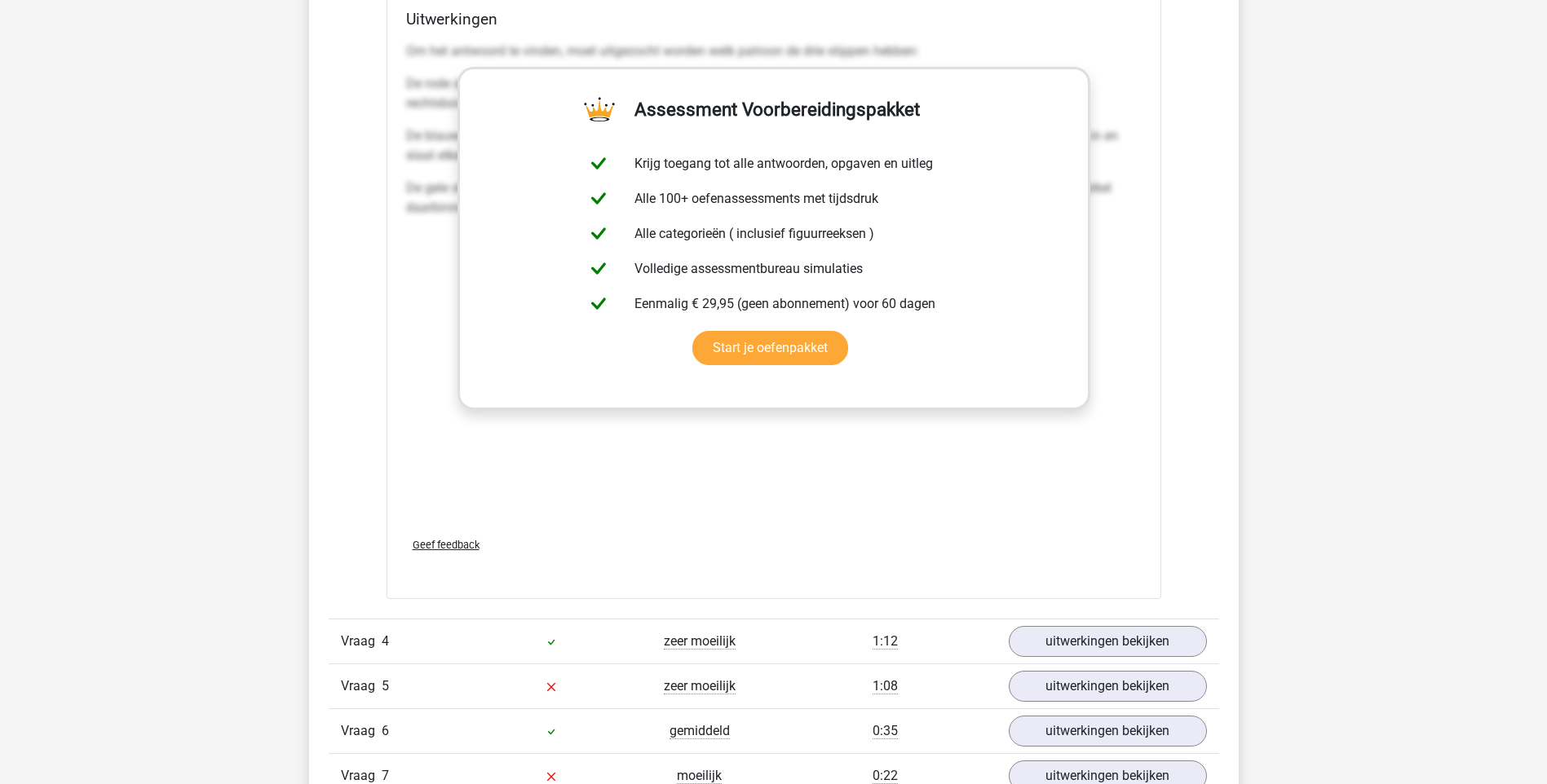
scroll to position [2608, 0]
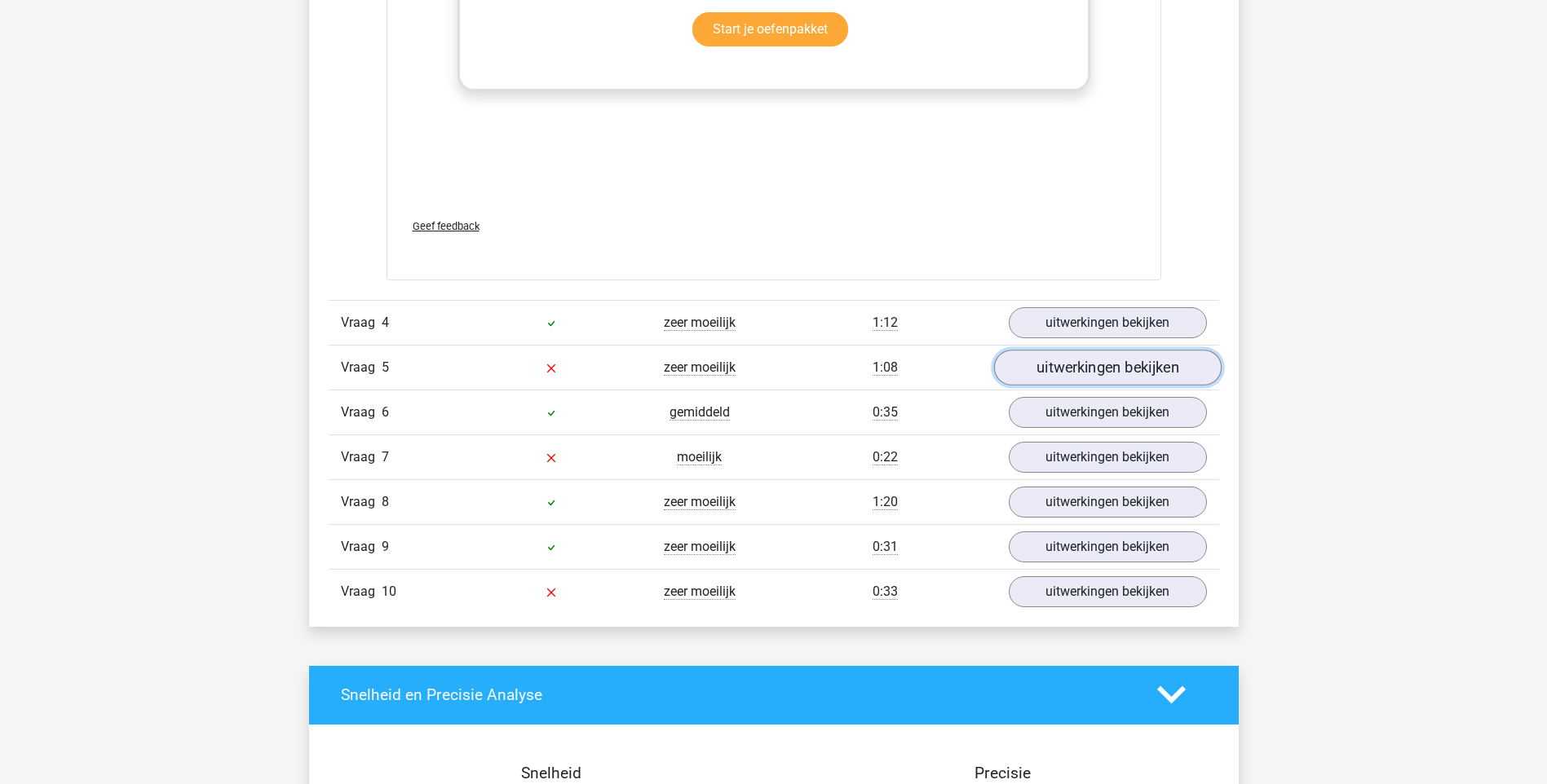
click at [1112, 371] on link "uitwerkingen bekijken" at bounding box center [1107, 367] width 227 height 36
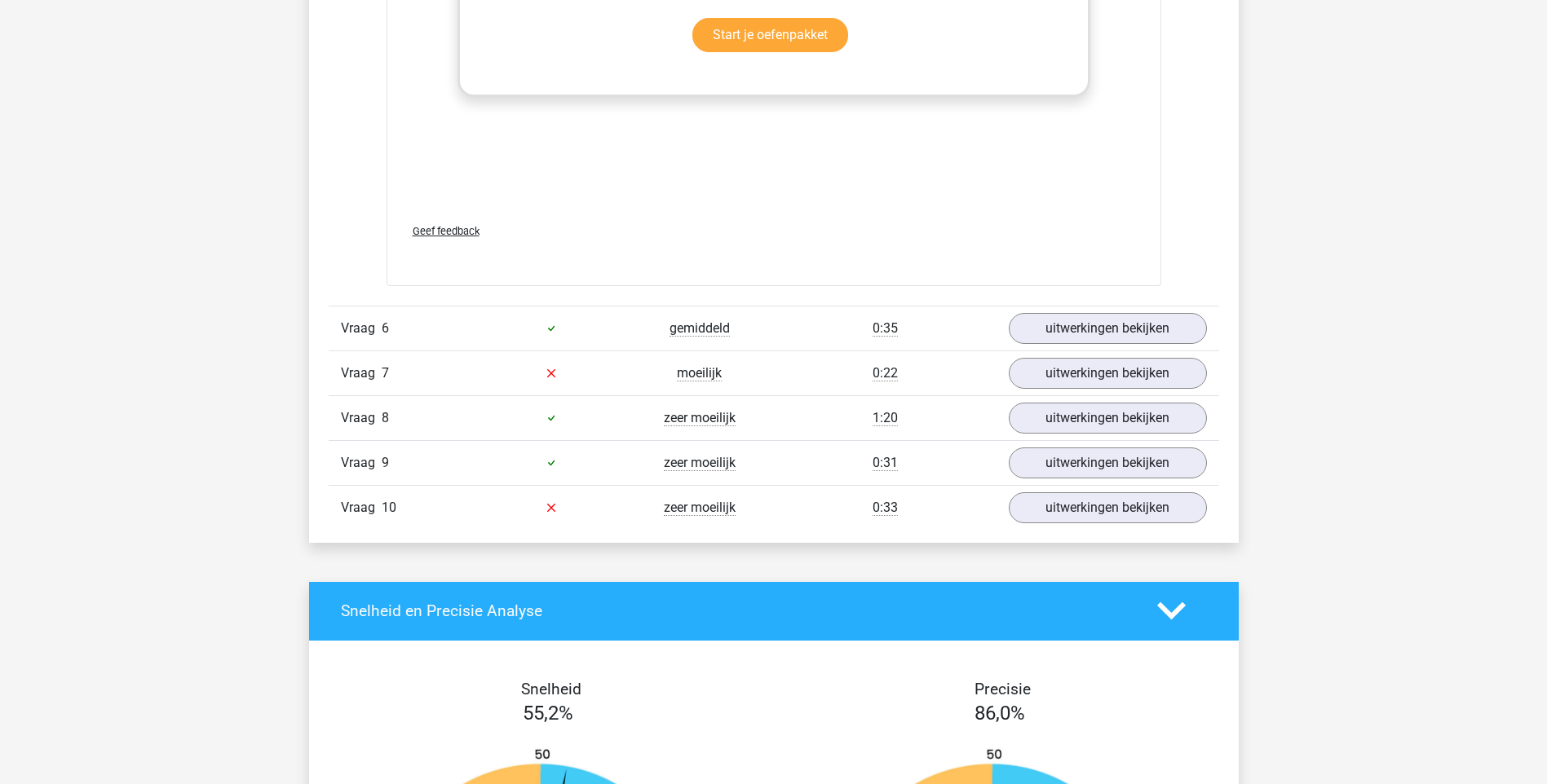
scroll to position [4075, 0]
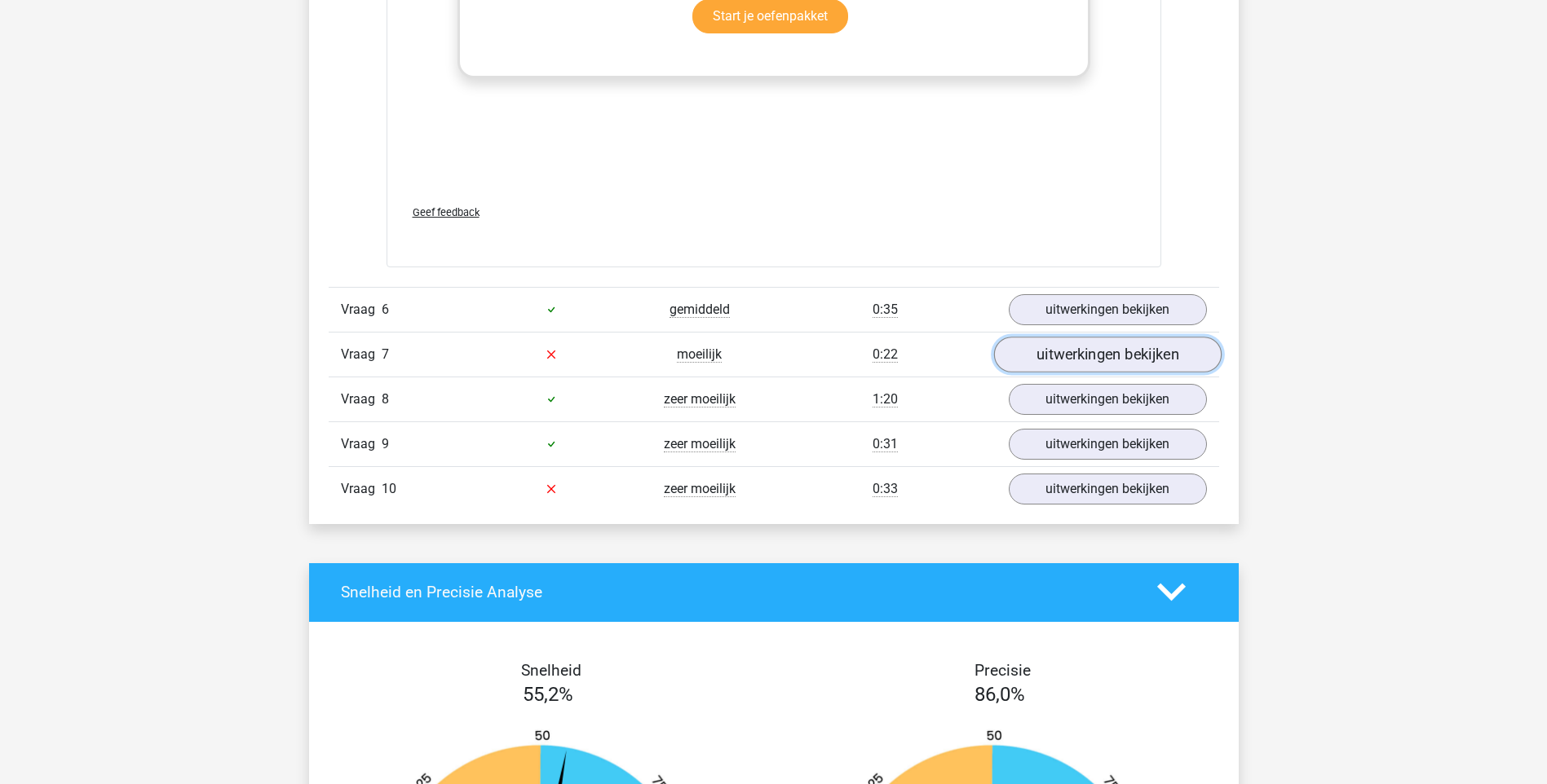
click at [1130, 360] on link "uitwerkingen bekijken" at bounding box center [1107, 354] width 227 height 36
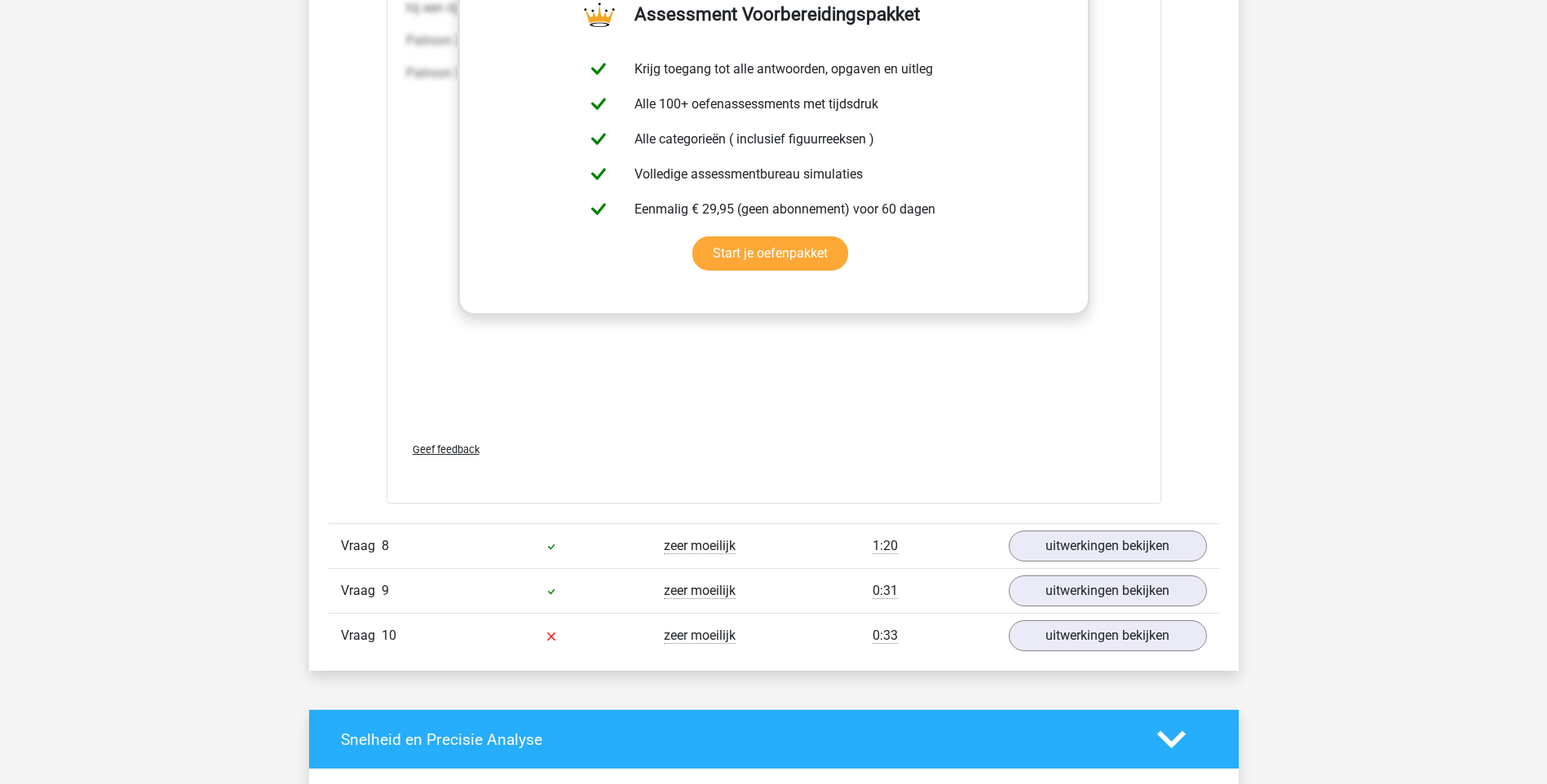
scroll to position [5297, 0]
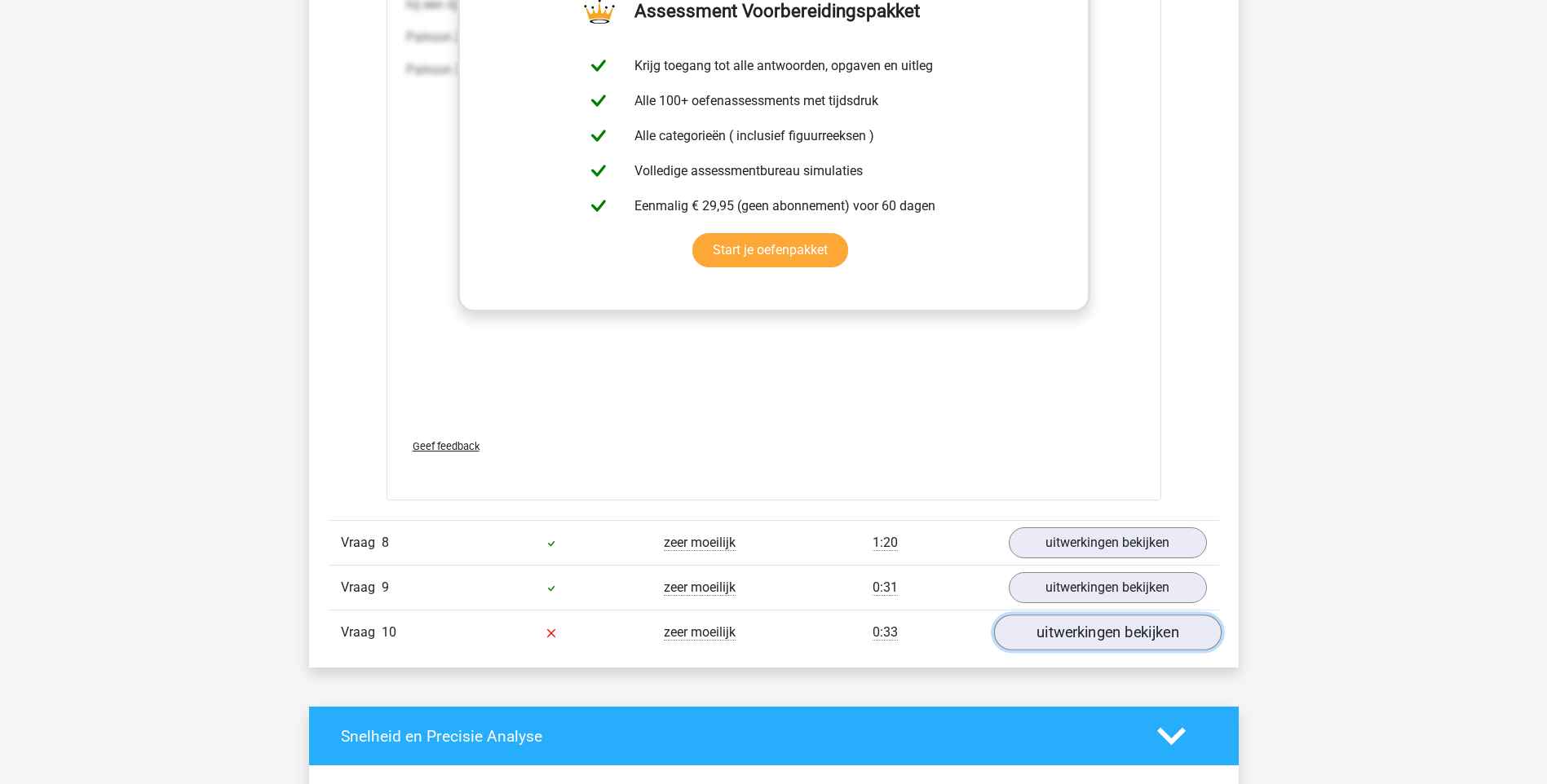
click at [1162, 636] on link "uitwerkingen bekijken" at bounding box center [1107, 633] width 227 height 36
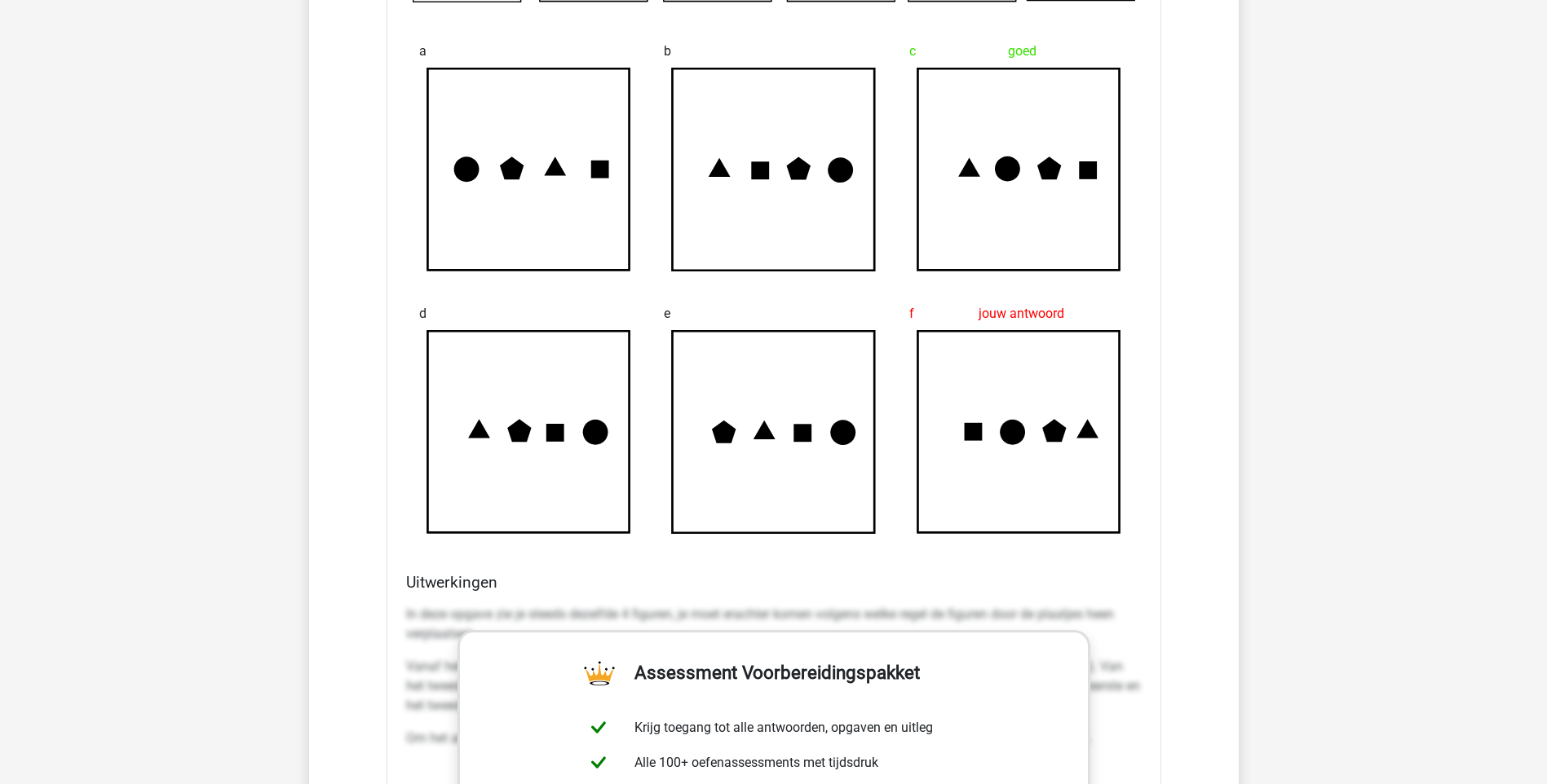
scroll to position [5949, 0]
